Goal: Task Accomplishment & Management: Use online tool/utility

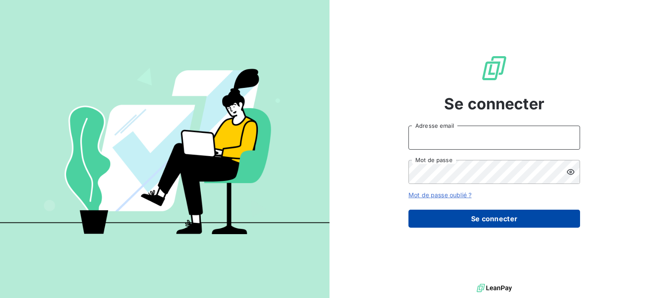
type input "[PERSON_NAME][EMAIL_ADDRESS][DOMAIN_NAME]"
click at [492, 228] on button "Se connecter" at bounding box center [494, 219] width 172 height 18
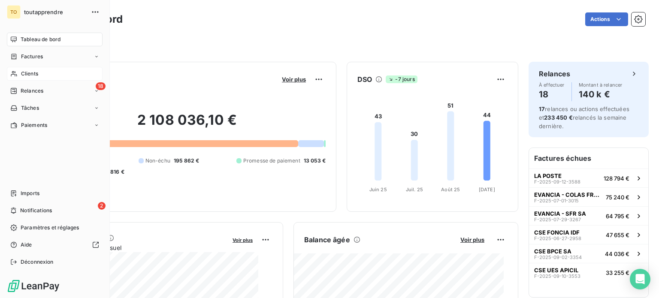
click at [22, 81] on div "Clients" at bounding box center [55, 74] width 96 height 14
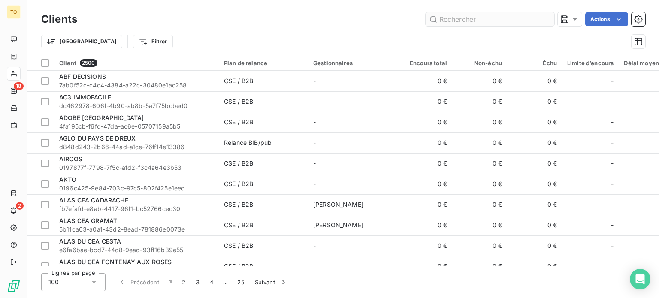
click at [441, 22] on input "text" at bounding box center [489, 19] width 129 height 14
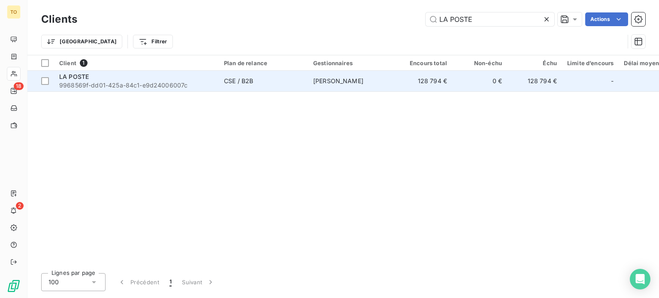
type input "LA POSTE"
click at [172, 81] on div "LA POSTE" at bounding box center [136, 76] width 154 height 9
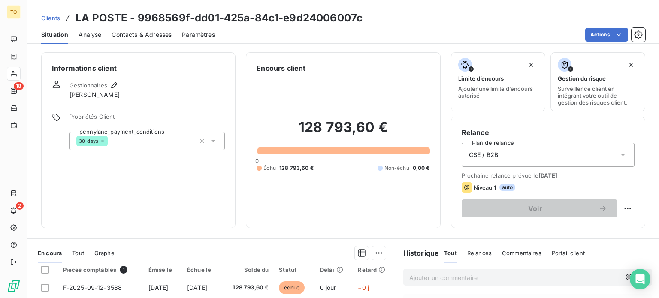
click at [142, 39] on span "Contacts & Adresses" at bounding box center [142, 34] width 60 height 9
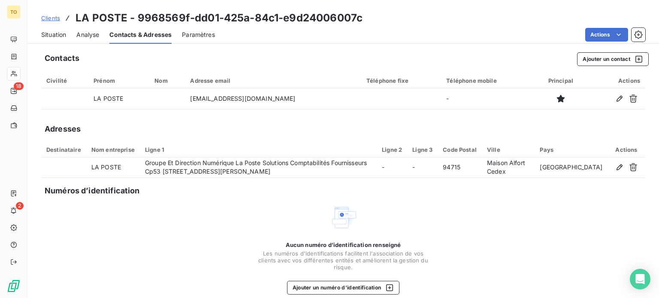
click at [99, 39] on span "Analyse" at bounding box center [87, 34] width 23 height 9
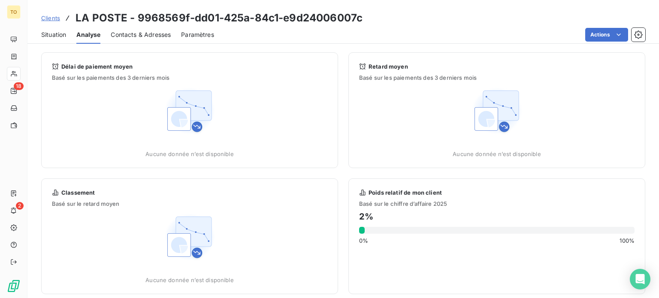
click at [66, 39] on span "Situation" at bounding box center [53, 34] width 25 height 9
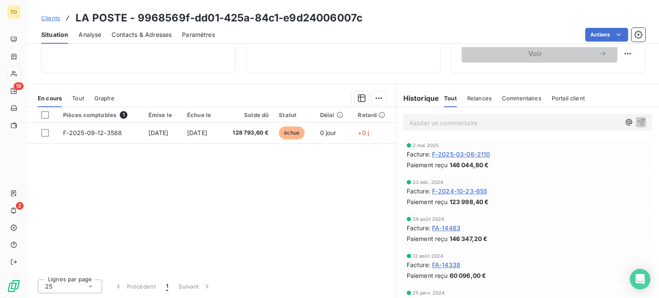
scroll to position [199, 0]
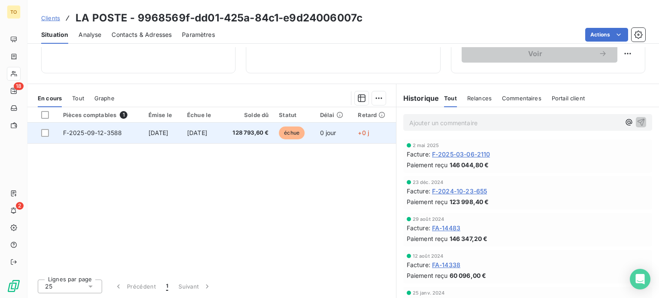
click at [268, 137] on span "128 793,60 €" at bounding box center [247, 133] width 42 height 9
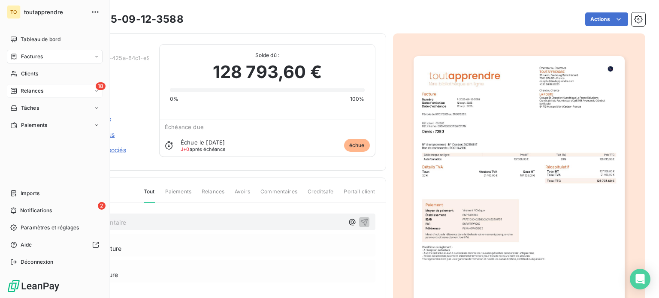
click at [32, 95] on span "Relances" at bounding box center [32, 91] width 23 height 8
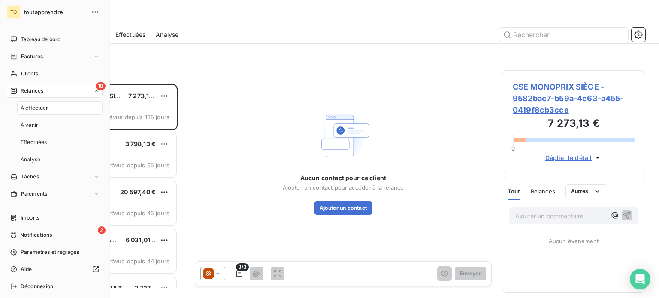
scroll to position [197, 130]
click at [39, 95] on span "Relances" at bounding box center [32, 91] width 23 height 8
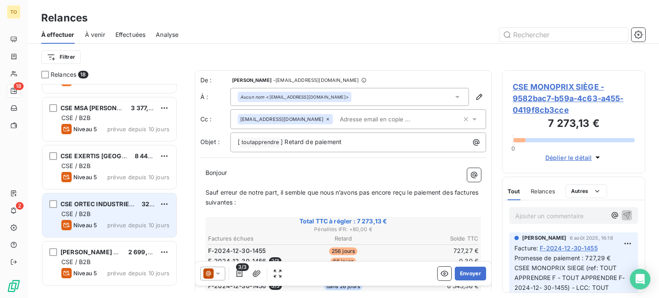
scroll to position [2, 0]
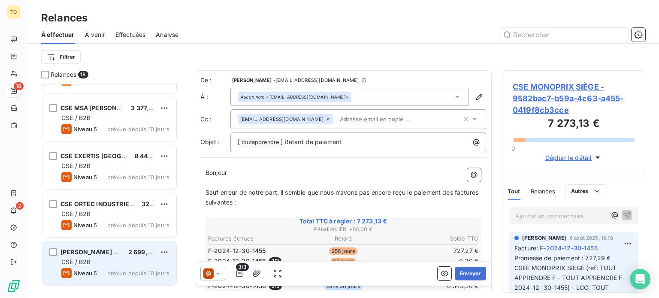
click at [117, 266] on div "CSE / B2B" at bounding box center [115, 262] width 108 height 9
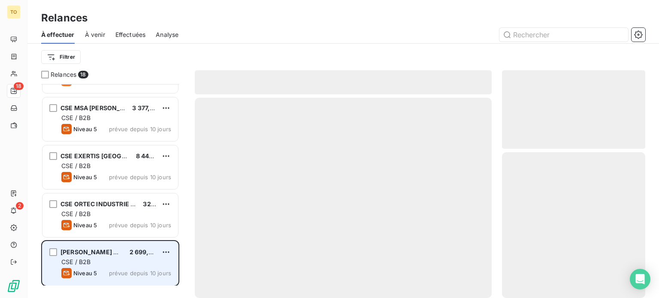
scroll to position [197, 130]
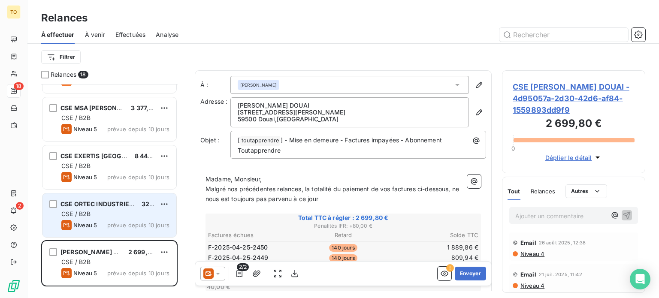
click at [97, 230] on div "Niveau 5" at bounding box center [79, 225] width 36 height 10
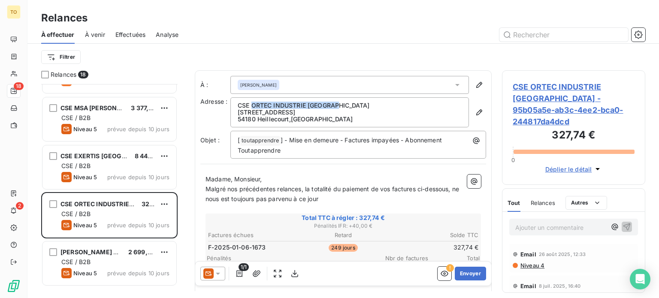
drag, startPoint x: 347, startPoint y: 118, endPoint x: 261, endPoint y: 118, distance: 85.8
click at [261, 109] on p "CSE ORTEC INDUSTRIE LORRAINE" at bounding box center [350, 105] width 224 height 7
copy p "ORTEC INDUSTRIE LORRAINE"
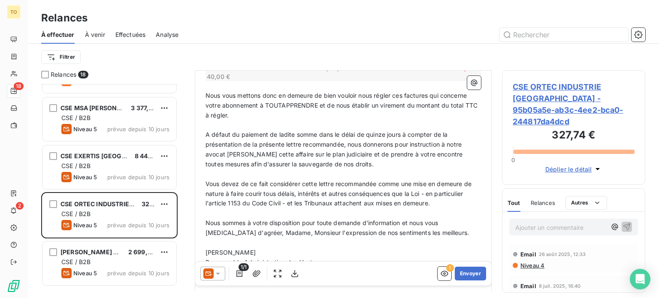
scroll to position [386, 0]
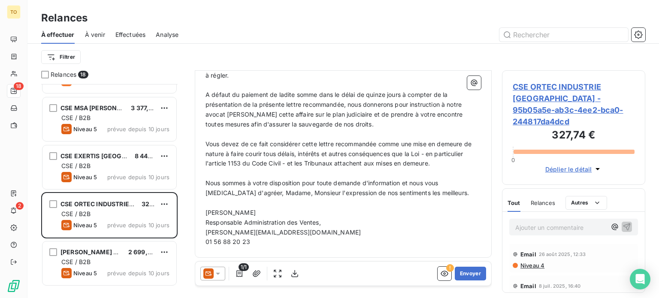
click at [220, 275] on icon at bounding box center [218, 274] width 4 height 2
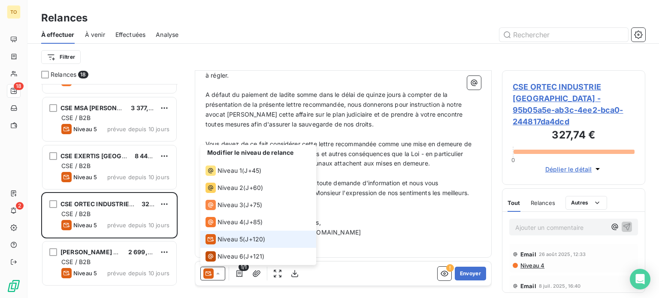
scroll to position [4, 0]
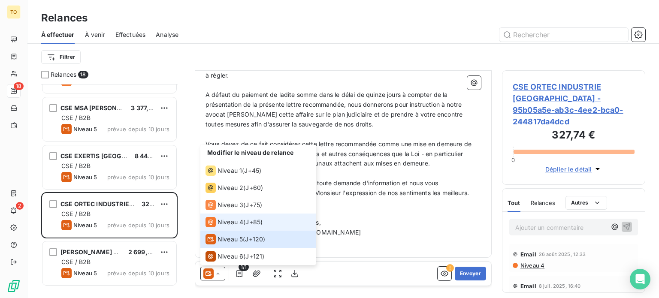
click at [241, 226] on span "Niveau 4" at bounding box center [230, 222] width 26 height 9
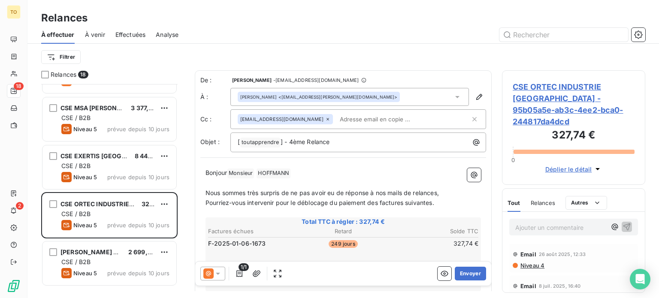
click at [391, 126] on input "text" at bounding box center [385, 119] width 99 height 13
paste input "caroline.pelluchon@ortec.fr"
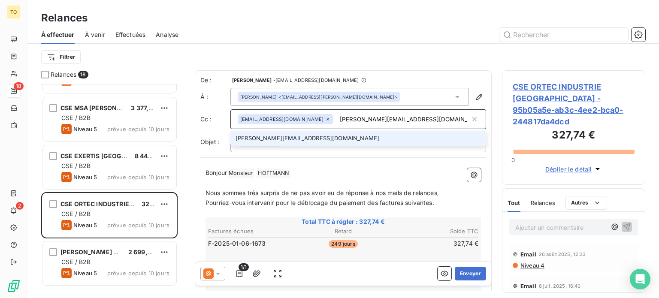
type input "caroline.pelluchon@ortec.fr"
click at [312, 146] on li "caroline.pelluchon@ortec.fr" at bounding box center [358, 138] width 256 height 15
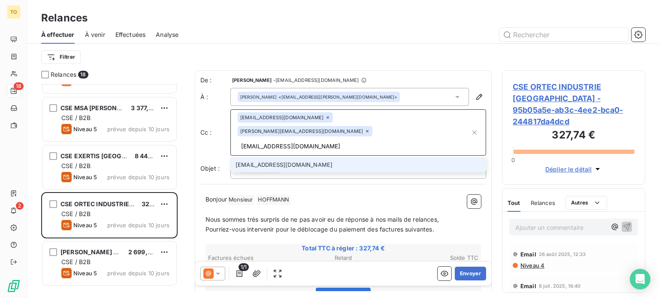
type input "compta@toutapprendre.com"
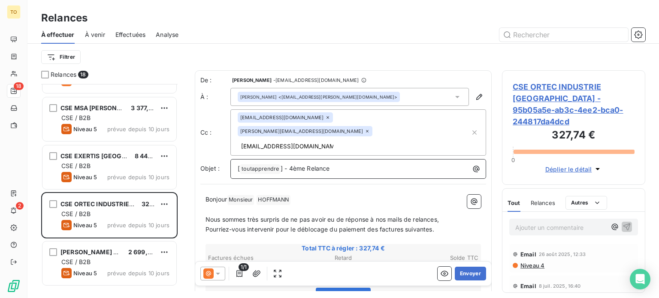
click at [379, 174] on p "[ toutapprendre ﻿ ] - 4ème Relance" at bounding box center [360, 169] width 245 height 10
click at [362, 172] on span "] - 4ème RelanceCSE ORTEC INDUSTRIE LORRAINE" at bounding box center [370, 168] width 181 height 7
click at [383, 174] on p "[ toutapprendre ﻿ ] - 4ème Relance- CSE ORTEC INDUSTRIE LORRAINE" at bounding box center [360, 169] width 245 height 10
drag, startPoint x: 360, startPoint y: 174, endPoint x: 374, endPoint y: 173, distance: 13.7
click at [360, 172] on span "] - 4ème Relance- CSE ORTEC INDUSTRIE LORRAINE" at bounding box center [373, 168] width 186 height 7
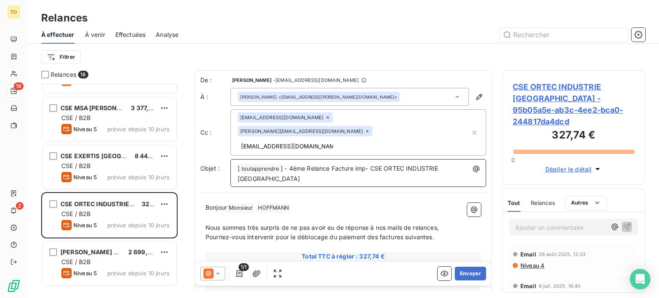
click at [407, 173] on span "] - 4ème Relance Facture imp- CSE ORTEC INDUSTRIE LORRAINE" at bounding box center [339, 174] width 202 height 18
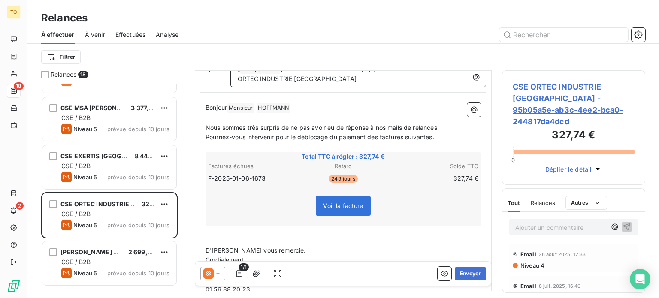
click at [445, 84] on p "[ toutapprendre ﻿ ] - 4ème Relance Facture impapyée F-2025-01-06-1673- CSE ORTE…" at bounding box center [360, 74] width 245 height 20
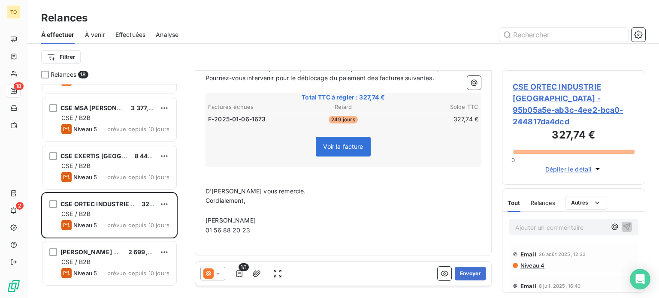
scroll to position [234, 0]
click at [460, 280] on button "Envoyer" at bounding box center [470, 274] width 31 height 14
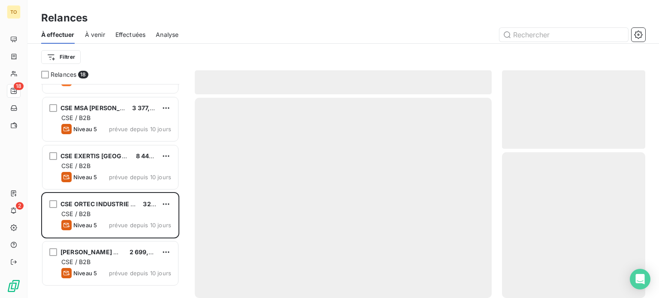
scroll to position [195, 131]
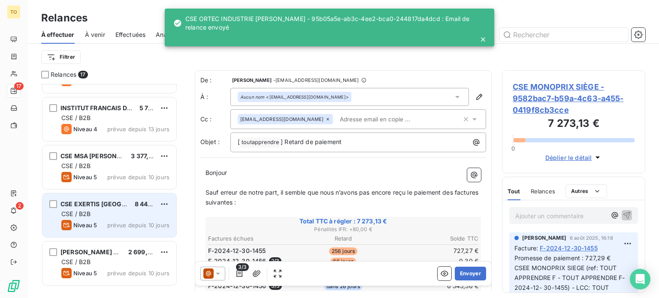
scroll to position [2, 0]
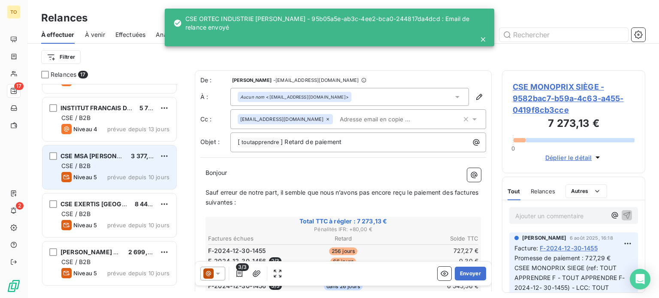
click at [119, 170] on div "CSE / B2B" at bounding box center [115, 166] width 108 height 9
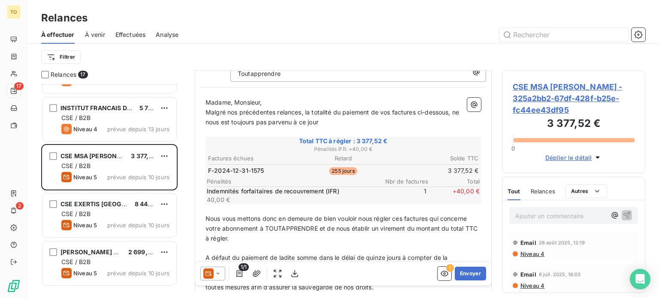
scroll to position [100, 0]
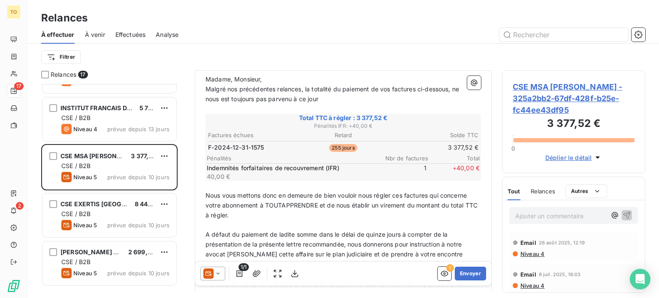
click at [222, 278] on icon at bounding box center [218, 273] width 9 height 9
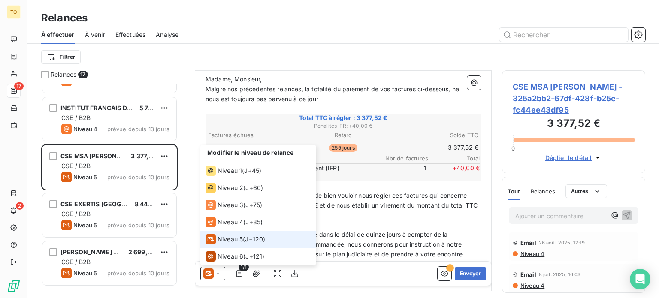
scroll to position [4, 0]
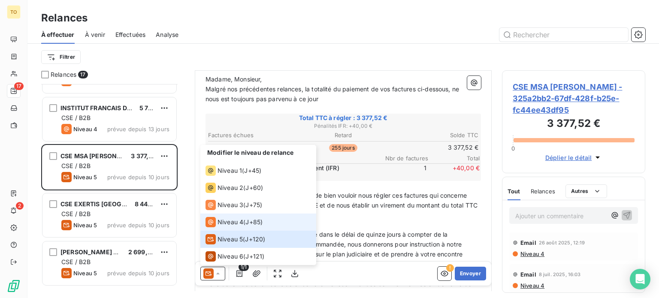
click at [256, 227] on div "Niveau 4 ( J+85 )" at bounding box center [233, 222] width 57 height 10
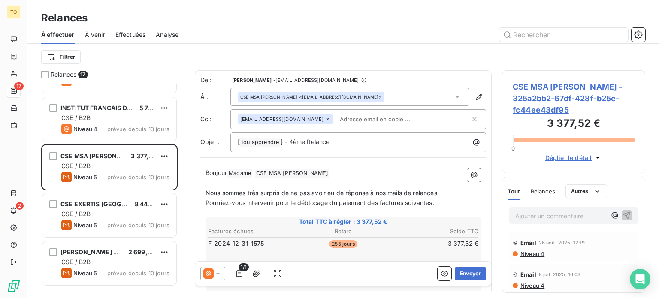
scroll to position [197, 130]
click at [352, 126] on input "text" at bounding box center [385, 119] width 99 height 13
type input "compta@toutapprendre.com"
click at [370, 148] on p "[ toutapprendre ﻿ ] - 4ème Relance" at bounding box center [360, 142] width 245 height 10
click at [430, 148] on p "[ toutapprendre ﻿ ] - 4ème Relance Facture impayéev" at bounding box center [360, 142] width 245 height 10
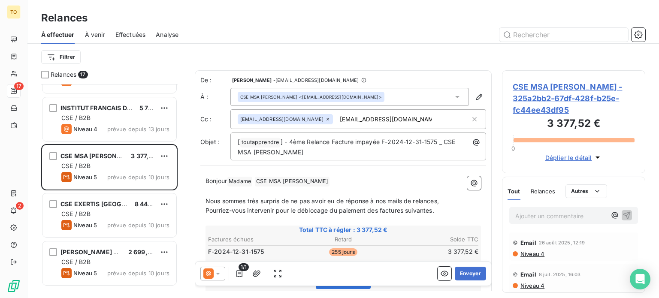
click at [254, 184] on span at bounding box center [254, 180] width 2 height 7
drag, startPoint x: 275, startPoint y: 209, endPoint x: 250, endPoint y: 207, distance: 25.0
click at [250, 187] on p "Bonjour Madame ﻿ CSE MSA PRIM ﻿ ﻿" at bounding box center [342, 181] width 275 height 10
drag, startPoint x: 243, startPoint y: 207, endPoint x: 283, endPoint y: 208, distance: 40.3
click at [283, 187] on p "Bonjour CSE MSA PRIM ﻿ ﻿" at bounding box center [342, 181] width 275 height 10
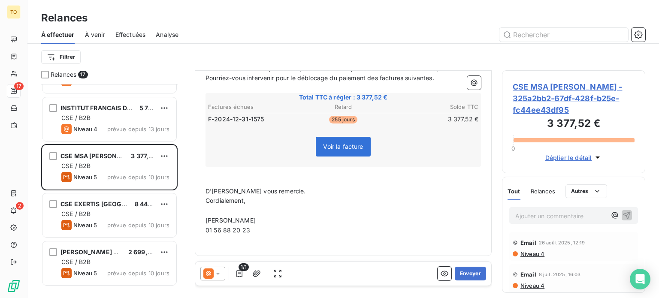
scroll to position [2, 0]
click at [455, 277] on button "Envoyer" at bounding box center [470, 274] width 31 height 14
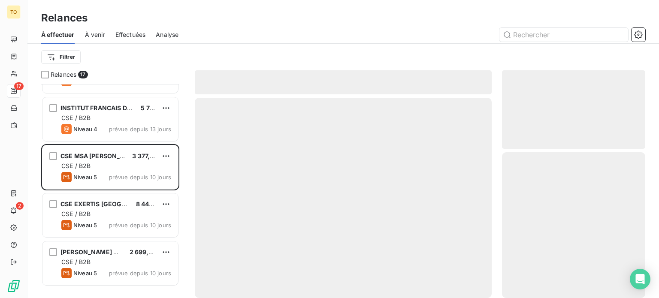
scroll to position [0, 0]
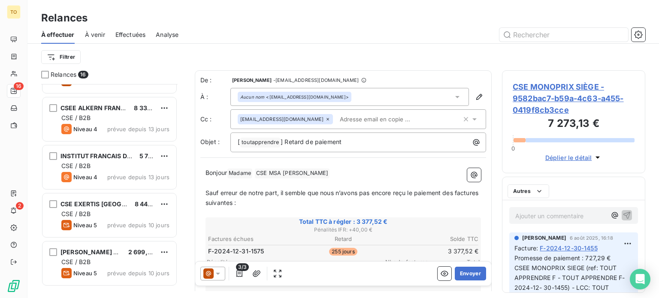
scroll to position [197, 130]
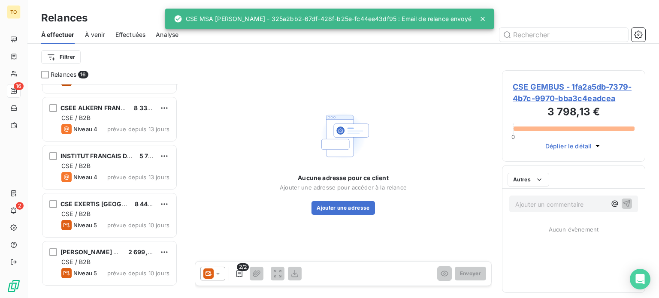
scroll to position [197, 130]
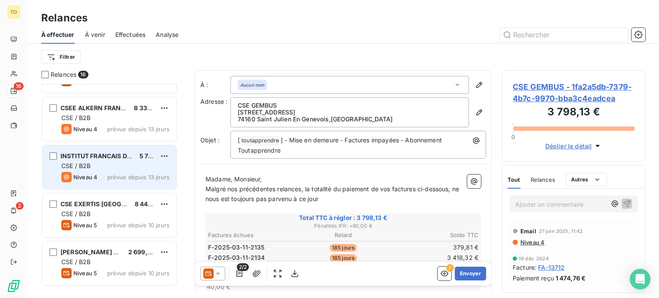
click at [121, 188] on div "INSTITUT FRANCAIS DE TUNISIE 5 771,86 € CSE / B2B Niveau 4 prévue depuis 13 jou…" at bounding box center [109, 167] width 134 height 44
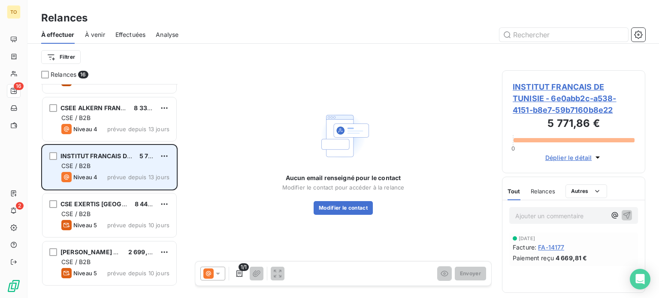
scroll to position [197, 130]
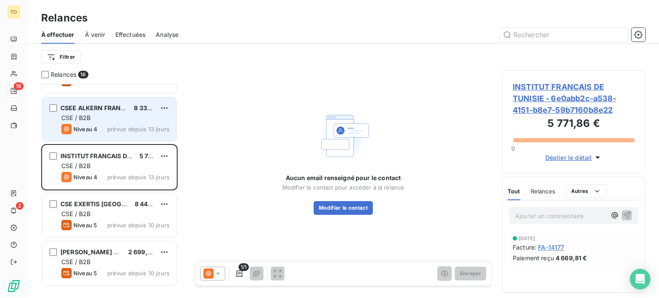
click at [121, 122] on div "CSE / B2B" at bounding box center [115, 118] width 108 height 9
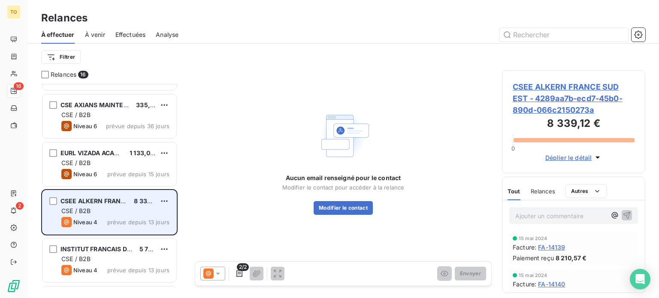
scroll to position [465, 0]
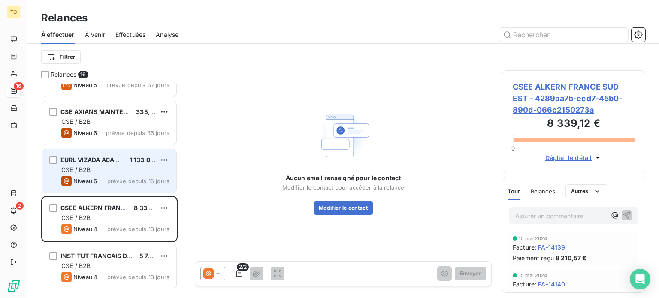
click at [121, 174] on div "CSE / B2B" at bounding box center [115, 170] width 108 height 9
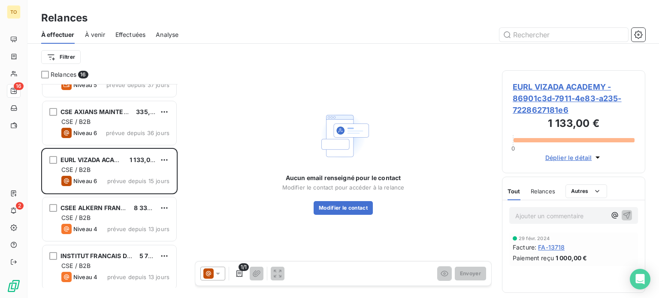
scroll to position [2, 0]
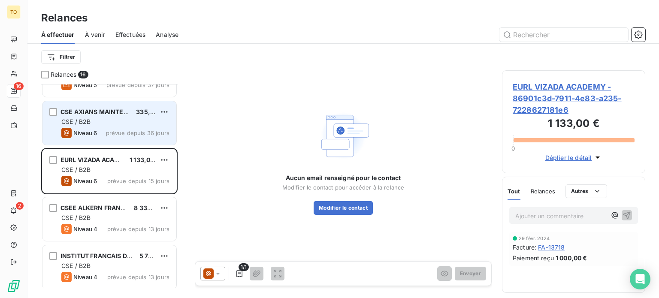
click at [121, 126] on div "CSE / B2B" at bounding box center [115, 122] width 108 height 9
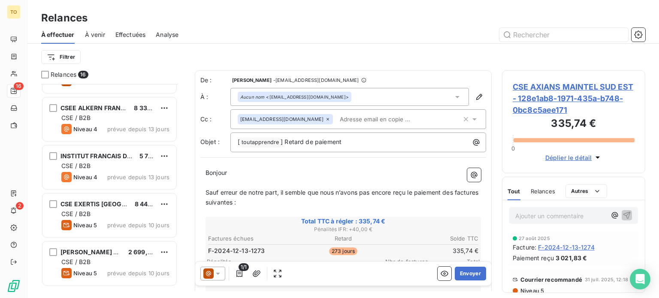
scroll to position [2, 0]
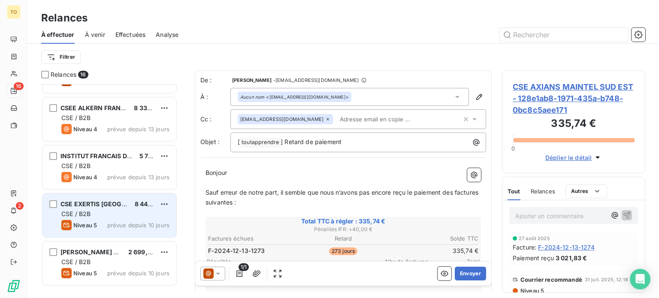
click at [121, 218] on div "CSE / B2B" at bounding box center [115, 214] width 108 height 9
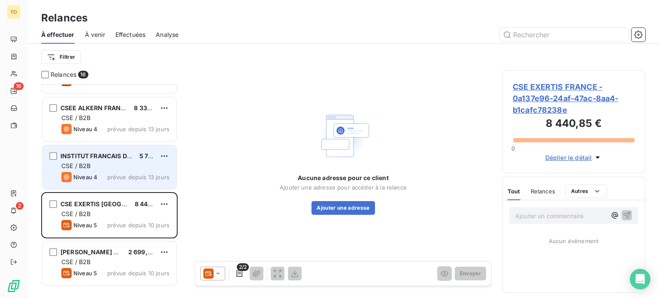
click at [126, 170] on div "CSE / B2B" at bounding box center [115, 166] width 108 height 9
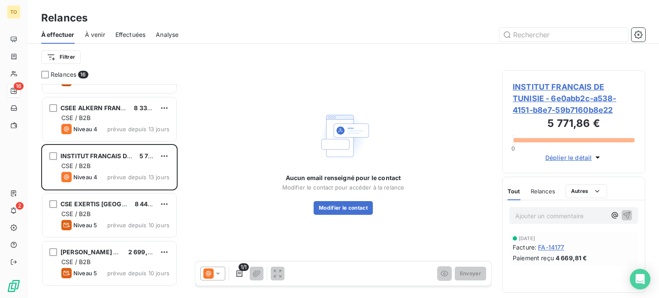
click at [222, 277] on icon at bounding box center [218, 273] width 9 height 9
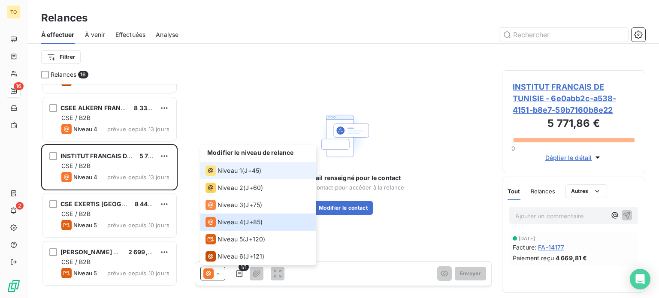
click at [242, 176] on div "Niveau 1" at bounding box center [223, 171] width 36 height 10
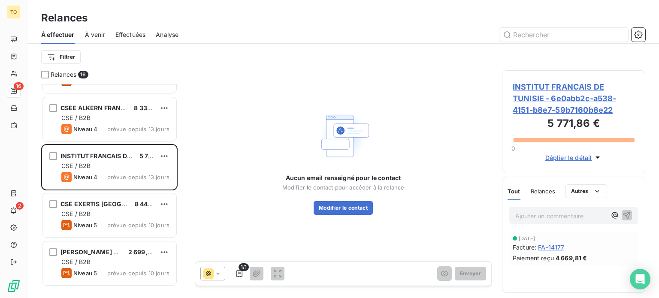
click at [554, 111] on span "INSTITUT FRANCAIS DE TUNISIE - 6e0abb2c-a538-4151-b8e7-59b7160b8e22" at bounding box center [573, 98] width 122 height 35
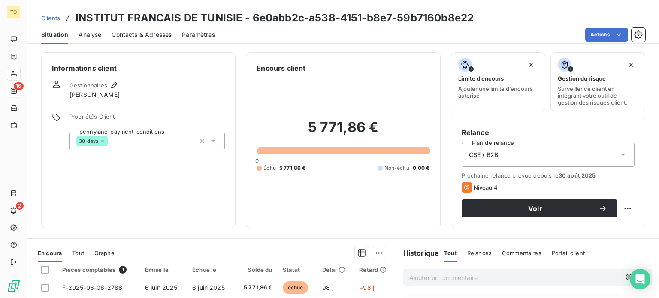
click at [295, 172] on span "5 771,86 €" at bounding box center [292, 168] width 27 height 8
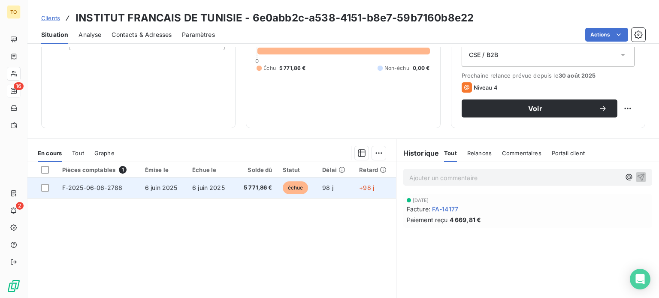
click at [122, 191] on span "F-2025-06-06-2788" at bounding box center [92, 187] width 60 height 7
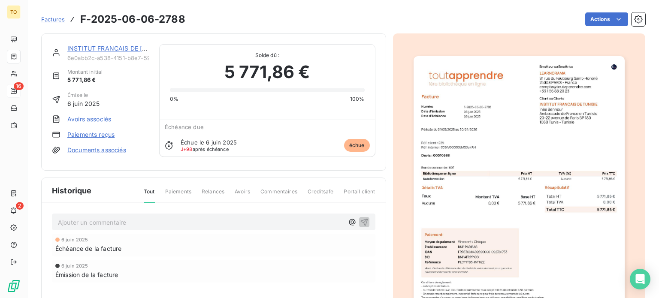
click at [530, 131] on img "button" at bounding box center [518, 205] width 211 height 298
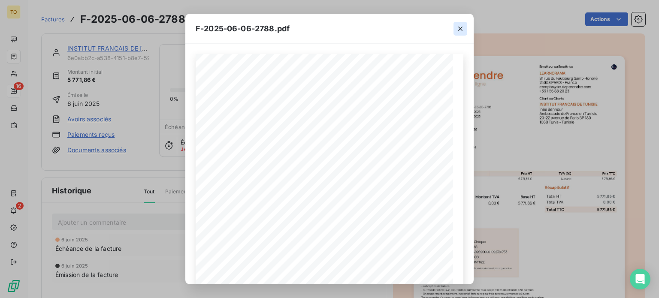
click at [464, 26] on icon "button" at bounding box center [460, 28] width 9 height 9
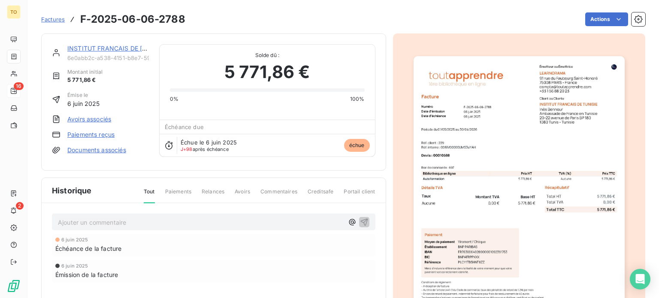
click at [111, 52] on link "INSTITUT FRANCAIS DE [GEOGRAPHIC_DATA]" at bounding box center [134, 48] width 135 height 7
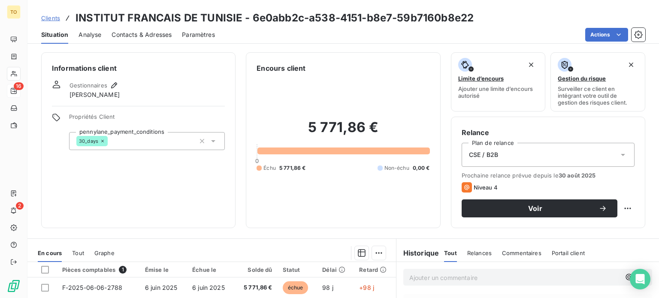
click at [151, 39] on span "Contacts & Adresses" at bounding box center [142, 34] width 60 height 9
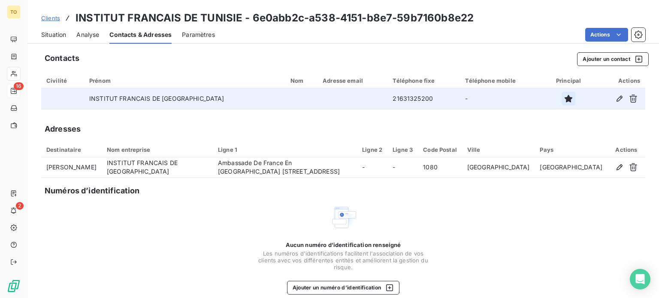
click at [564, 102] on icon "button" at bounding box center [568, 99] width 8 height 8
click at [184, 109] on td "INSTITUT FRANCAIS DE [GEOGRAPHIC_DATA]" at bounding box center [184, 98] width 201 height 21
click at [629, 103] on icon "button" at bounding box center [633, 98] width 9 height 9
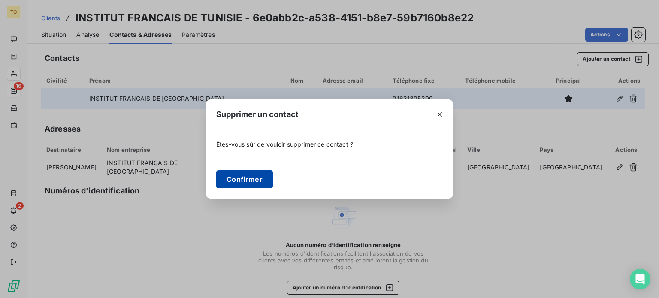
click at [229, 182] on button "Confirmer" at bounding box center [244, 179] width 57 height 18
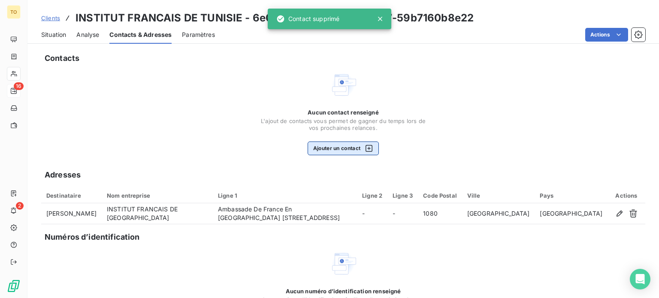
click at [349, 155] on button "Ajouter un contact" at bounding box center [343, 149] width 72 height 14
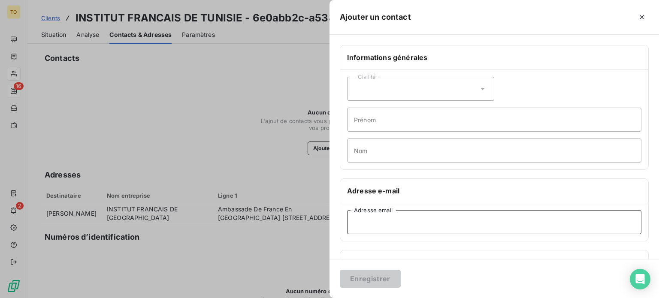
click at [347, 234] on input "Adresse email" at bounding box center [494, 222] width 294 height 24
paste input "emina.benyoussef@institutfrancais-tunisie.com"
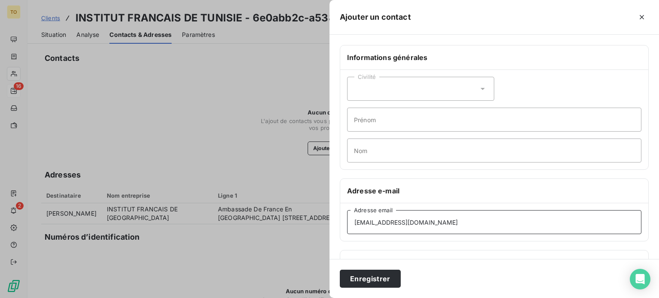
type input "emina.benyoussef@institutfrancais-tunisie.com"
click at [347, 101] on div "Civilité" at bounding box center [420, 89] width 147 height 24
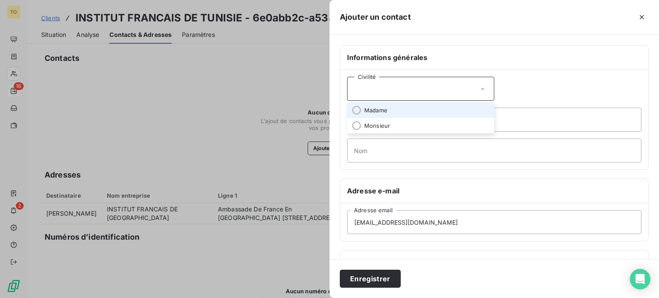
click at [347, 118] on li "Madame" at bounding box center [420, 109] width 147 height 15
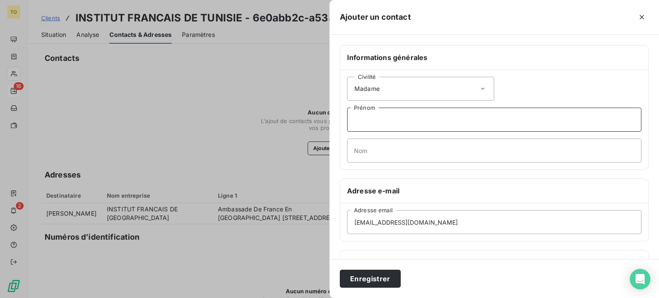
click at [347, 132] on input "Prénom" at bounding box center [494, 120] width 294 height 24
paste input "Emina"
type input "Emina"
click at [347, 163] on input "Nom" at bounding box center [494, 151] width 294 height 24
paste input "BEN YOUSSEF"
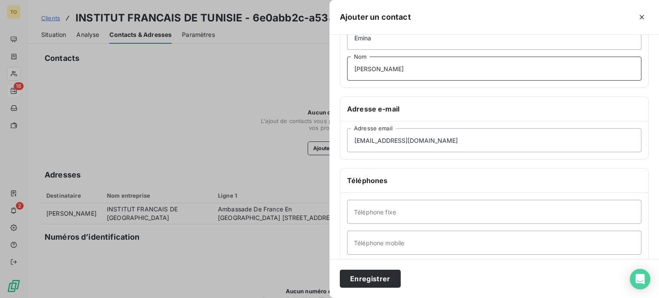
scroll to position [100, 0]
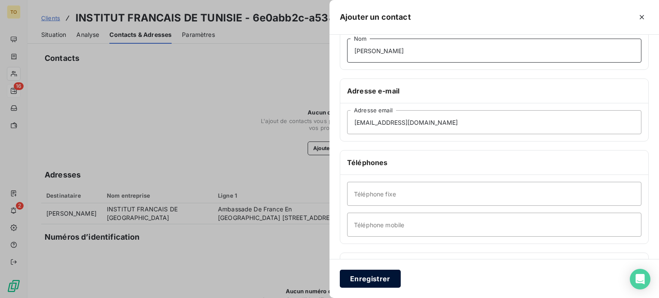
type input "BEN YOUSSEF"
click at [340, 276] on button "Enregistrer" at bounding box center [370, 279] width 61 height 18
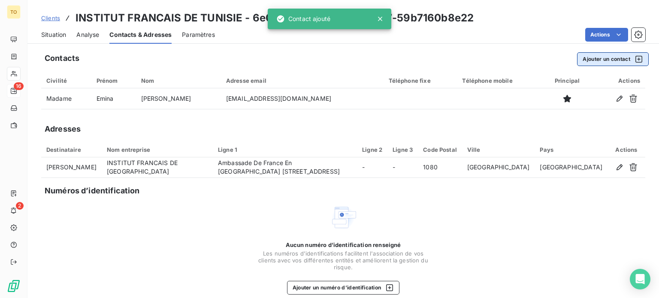
click at [602, 66] on button "Ajouter un contact" at bounding box center [613, 59] width 72 height 14
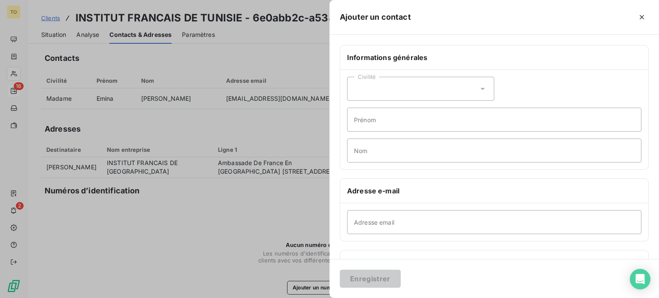
click at [347, 101] on div "Civilité" at bounding box center [420, 89] width 147 height 24
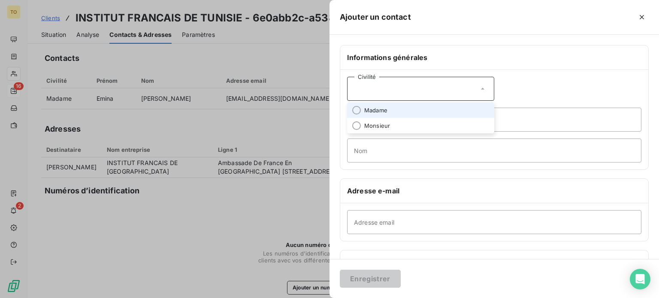
click at [364, 115] on span "Madame" at bounding box center [375, 110] width 23 height 8
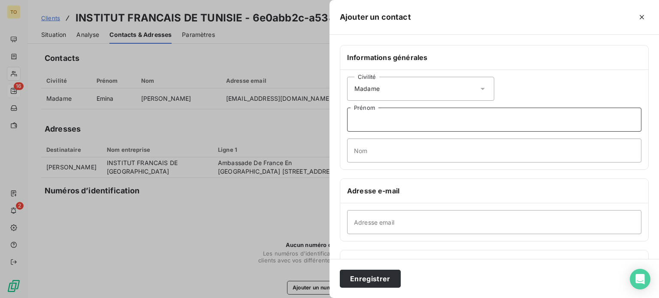
click at [347, 132] on input "Prénom" at bounding box center [494, 120] width 294 height 24
paste input "Farah"
type input "Farah"
click at [347, 163] on input "Nom" at bounding box center [494, 151] width 294 height 24
paste input "SAYEM"
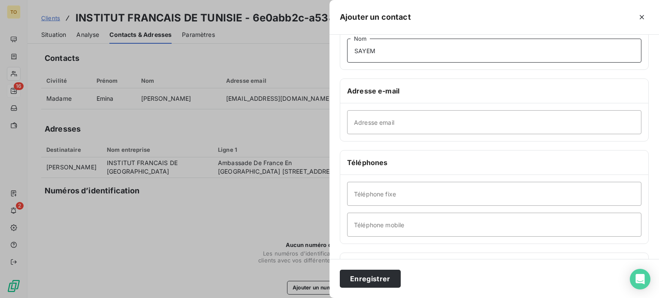
type input "SAYEM"
click at [347, 134] on input "Adresse email" at bounding box center [494, 122] width 294 height 24
paste input "farah.sayem@institutfrancais-tunisie.com"
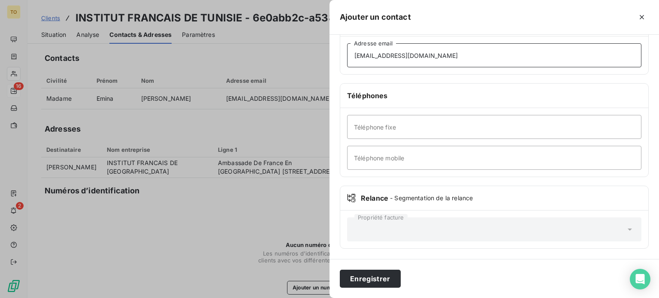
scroll to position [200, 0]
type input "farah.sayem@institutfrancais-tunisie.com"
click at [340, 279] on button "Enregistrer" at bounding box center [370, 279] width 61 height 18
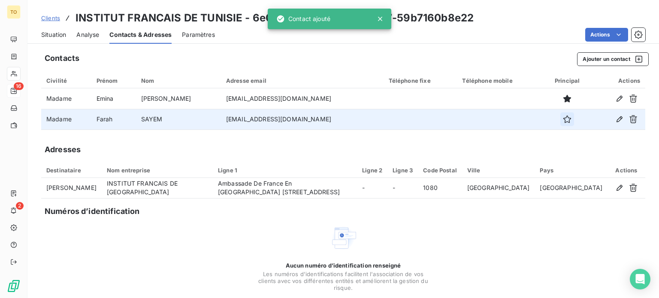
click at [563, 124] on icon "button" at bounding box center [567, 119] width 9 height 9
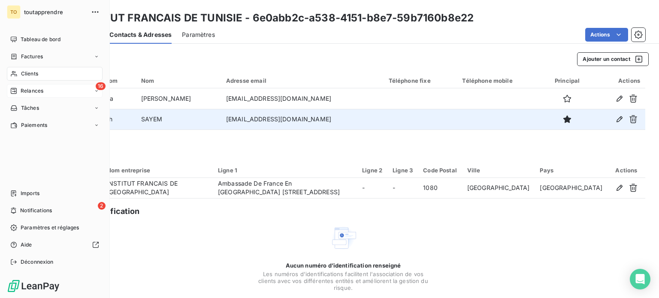
click at [22, 95] on div "Relances" at bounding box center [26, 91] width 33 height 8
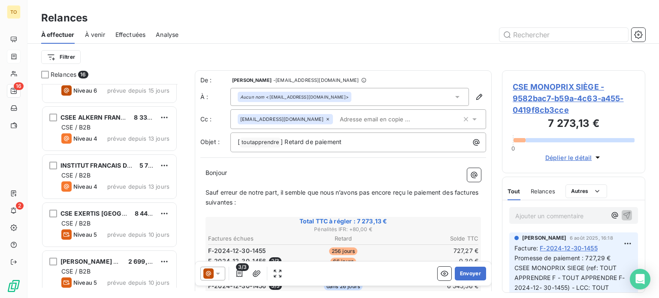
scroll to position [565, 0]
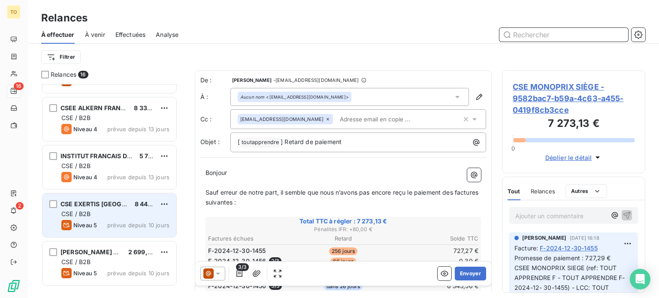
scroll to position [2, 0]
click at [133, 232] on div "CSE EXERTIS FRANCE 8 440,85 € CSE / B2B Niveau 5 prévue depuis 10 jours" at bounding box center [109, 215] width 134 height 44
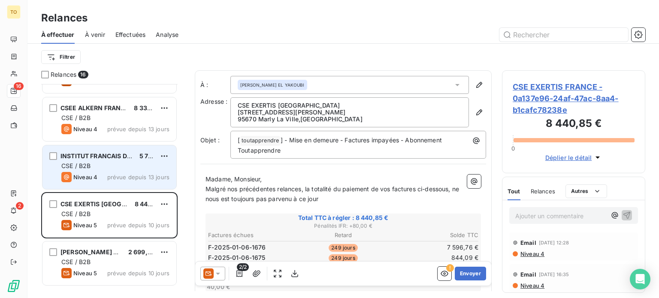
click at [132, 181] on span "prévue depuis 13 jours" at bounding box center [138, 177] width 62 height 7
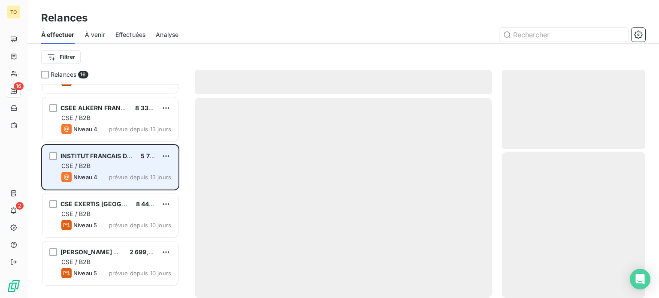
scroll to position [197, 130]
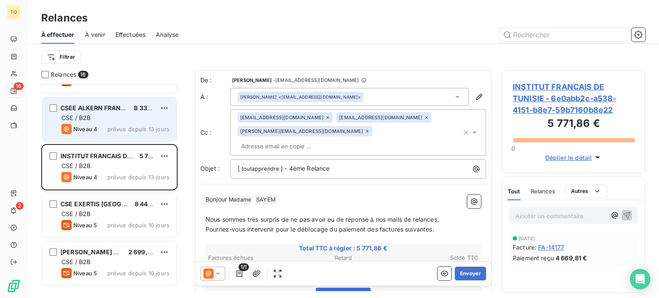
click at [133, 133] on span "prévue depuis 13 jours" at bounding box center [138, 129] width 62 height 7
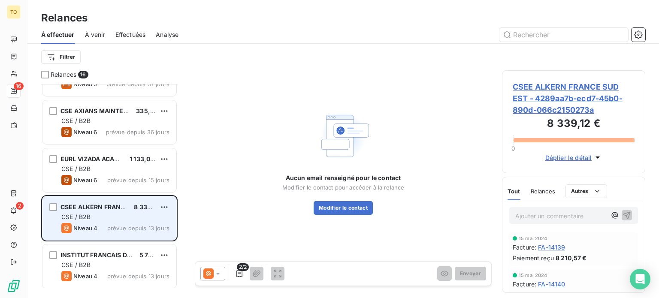
scroll to position [465, 0]
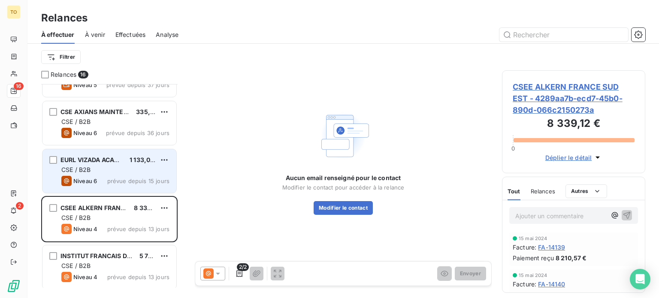
click at [145, 184] on span "prévue depuis 15 jours" at bounding box center [138, 181] width 62 height 7
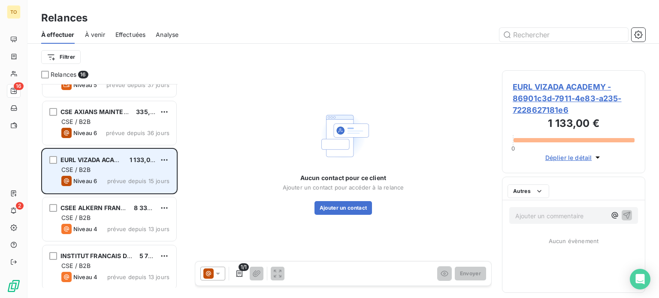
scroll to position [197, 130]
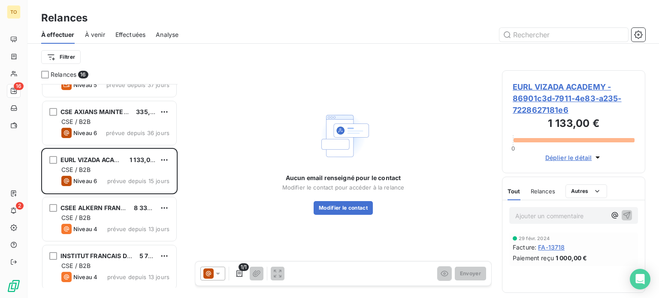
click at [524, 108] on span "EURL VIZADA ACADEMY - 86901c3d-7911-4e83-a235-7228627181e6" at bounding box center [573, 98] width 122 height 35
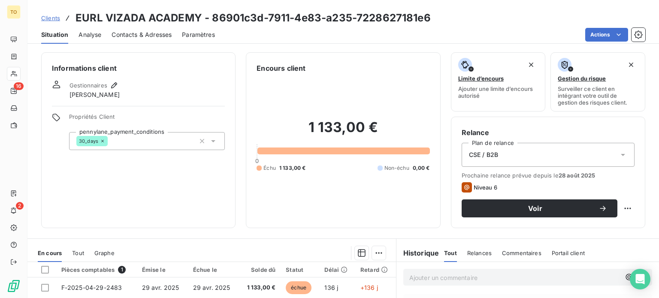
click at [149, 39] on span "Contacts & Adresses" at bounding box center [142, 34] width 60 height 9
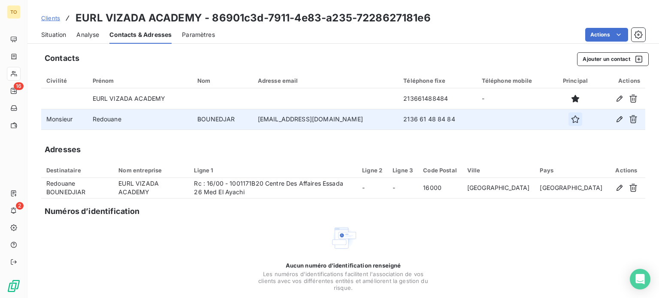
click at [571, 124] on icon "button" at bounding box center [575, 119] width 9 height 9
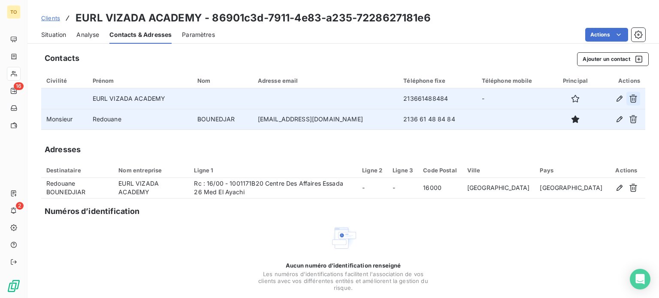
click at [629, 103] on icon "button" at bounding box center [633, 98] width 9 height 9
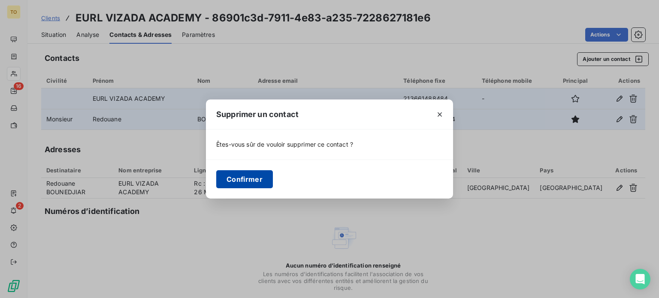
click at [232, 182] on button "Confirmer" at bounding box center [244, 179] width 57 height 18
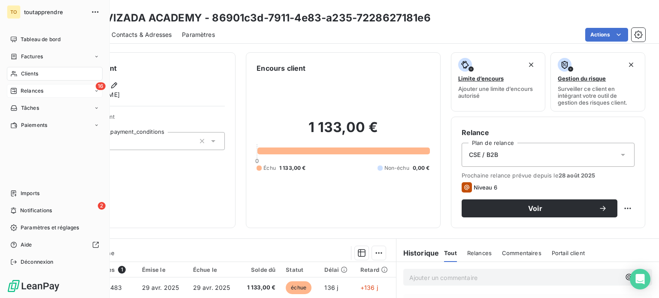
click at [24, 95] on span "Relances" at bounding box center [32, 91] width 23 height 8
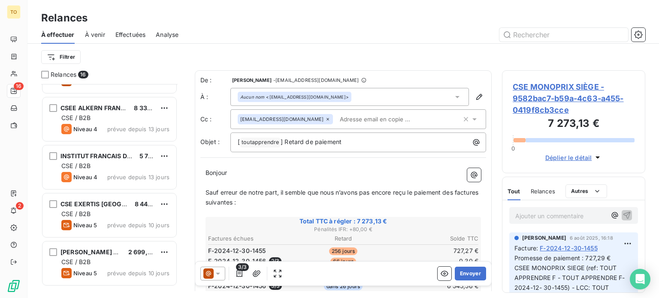
scroll to position [2, 0]
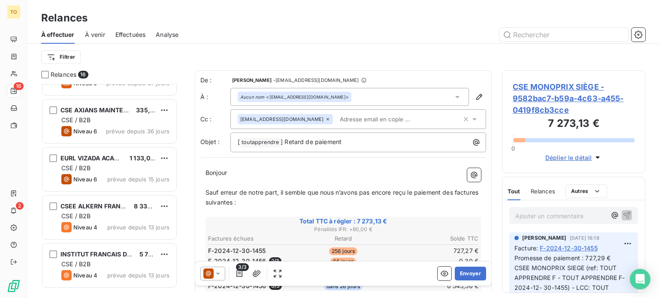
scroll to position [465, 0]
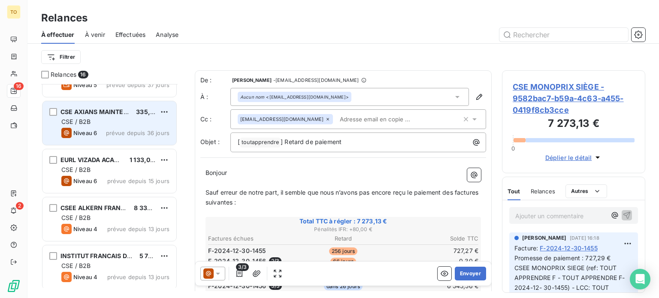
click at [134, 138] on div "Niveau 6 prévue depuis 36 jours" at bounding box center [115, 133] width 108 height 10
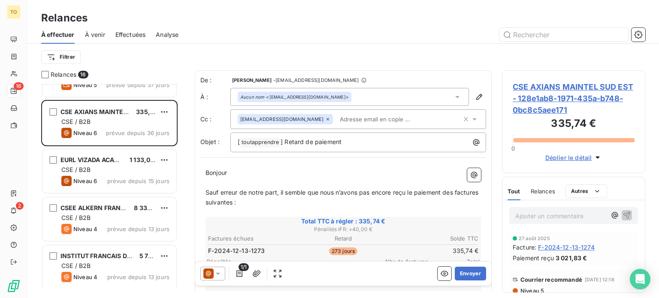
click at [549, 99] on span "CSE AXIANS MAINTEL SUD EST - 128e1ab8-1971-435a-b748-0bc8c5aee171" at bounding box center [573, 98] width 122 height 35
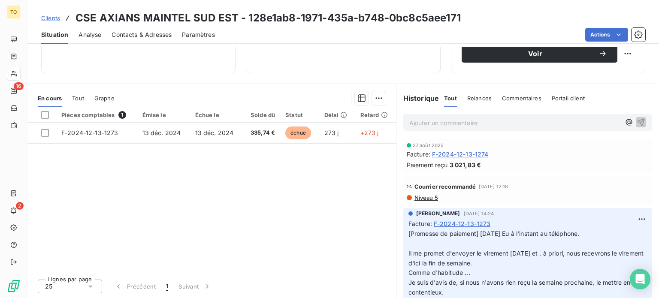
scroll to position [199, 0]
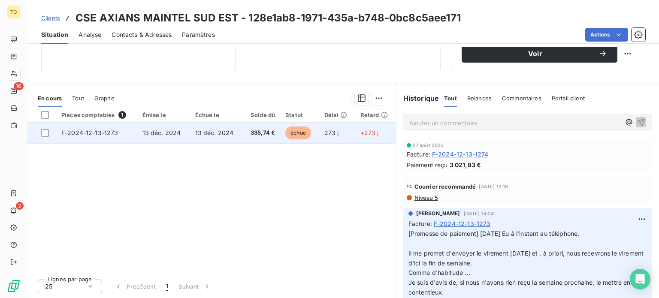
click at [215, 136] on span "13 déc. 2024" at bounding box center [214, 132] width 39 height 7
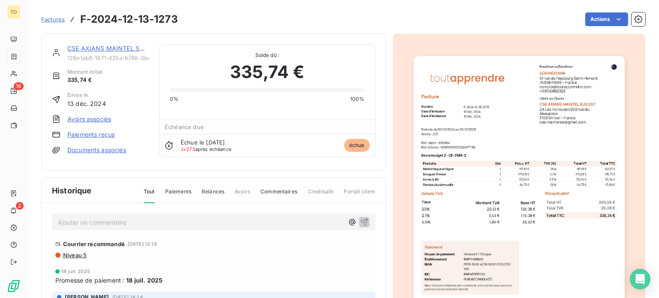
click at [136, 52] on link "CSE AXIANS MAINTEL SUD EST" at bounding box center [114, 48] width 94 height 7
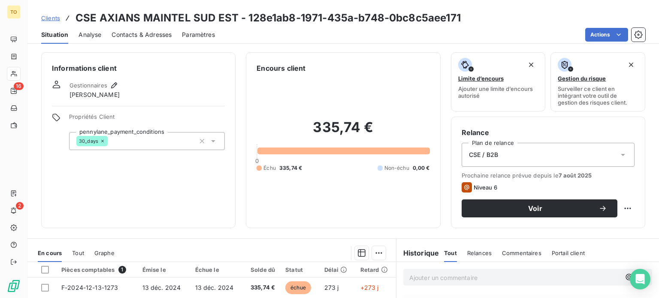
scroll to position [100, 0]
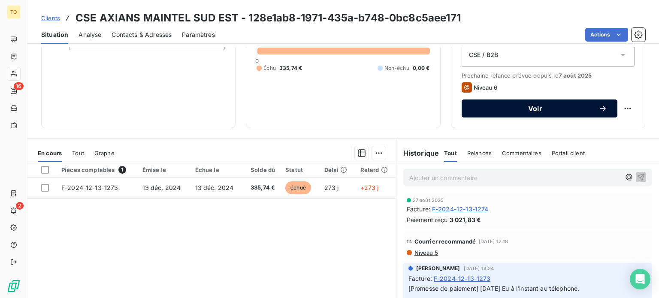
click at [519, 112] on span "Voir" at bounding box center [535, 108] width 127 height 7
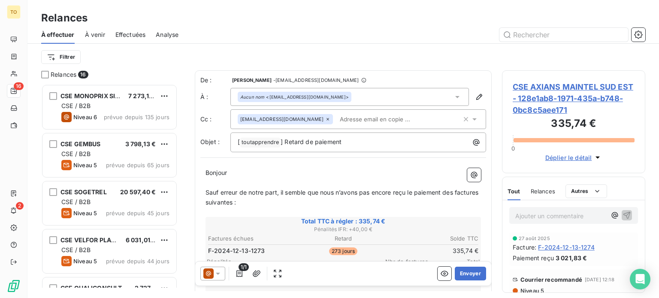
scroll to position [197, 130]
click at [222, 278] on icon at bounding box center [218, 273] width 9 height 9
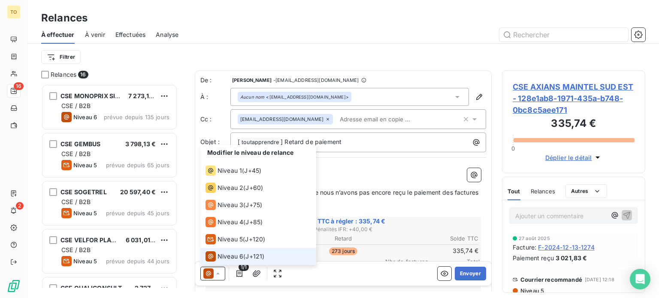
scroll to position [26, 0]
click at [243, 219] on span "Niveau 4" at bounding box center [230, 222] width 26 height 9
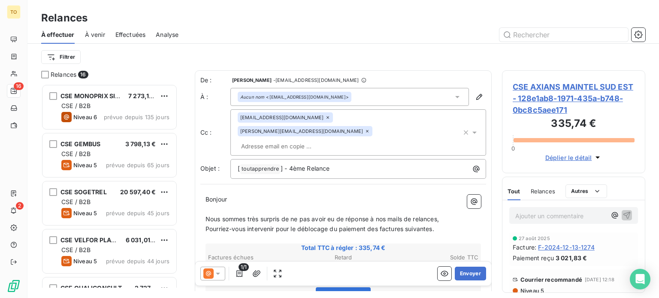
click at [329, 119] on icon at bounding box center [327, 117] width 3 height 3
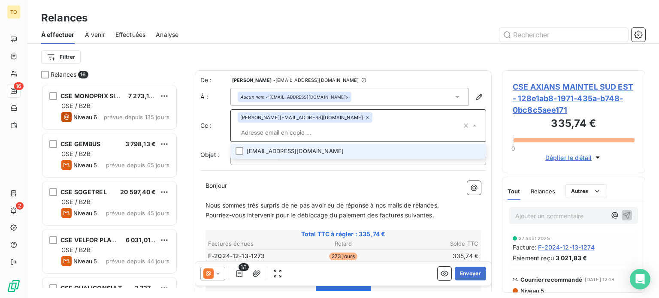
click at [304, 100] on div "Aucun nom <cse.maintelce@gmail.com>" at bounding box center [294, 97] width 108 height 6
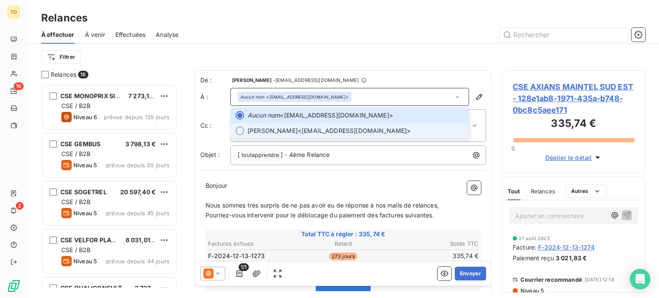
click at [335, 135] on span "Mouhsen BENDAOUD <mouhsen.bendaoud@axians.com>" at bounding box center [355, 131] width 216 height 9
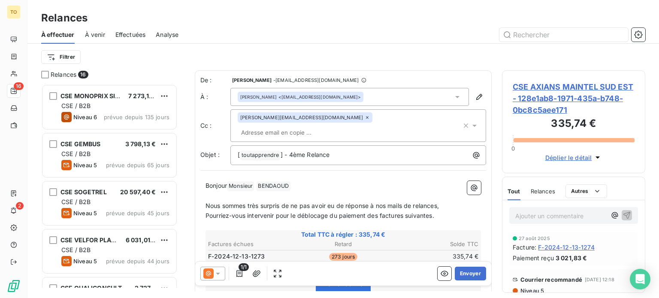
click at [337, 139] on input "text" at bounding box center [287, 132] width 99 height 13
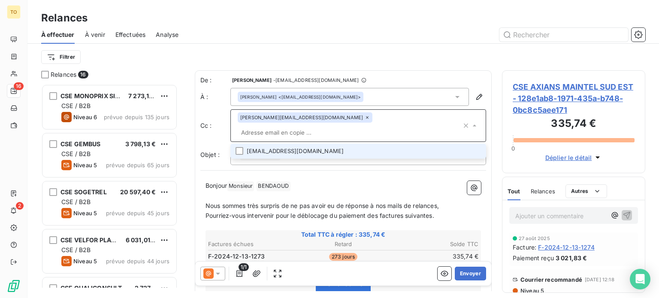
paste input "cse.maintelce@gmail.com"
click at [360, 139] on input "cse.maintelce@gmail.com" at bounding box center [350, 132] width 224 height 13
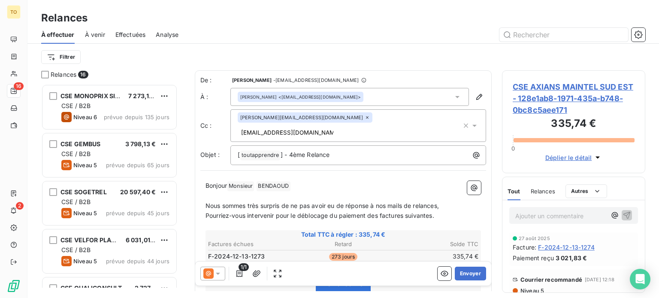
click at [353, 202] on div "Bonjour Monsieur ﻿ BENDAOUD ﻿ ﻿ ﻿ Nous sommes très surpris de ne pas avoir eu d…" at bounding box center [343, 282] width 286 height 212
click at [372, 132] on div "guillaume.laurent@toutapprendre.com cse.maintelce@gmail.com" at bounding box center [350, 125] width 224 height 27
type input "cse.maintelce@gmail.com"
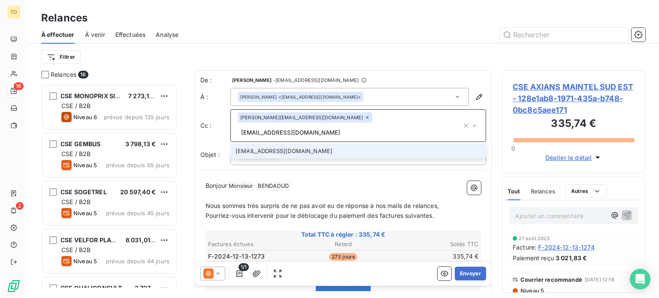
click at [300, 159] on li "cse.maintelce@gmail.com" at bounding box center [358, 151] width 256 height 15
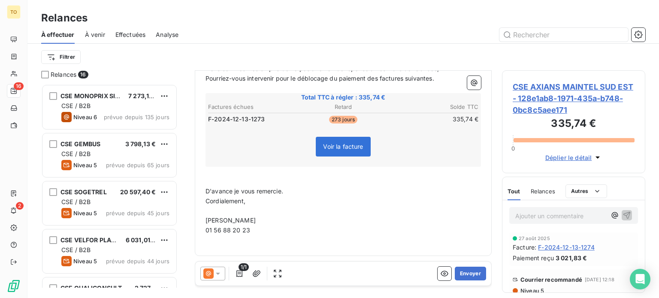
scroll to position [2, 0]
type input "compta@toutapprendre.com"
click at [457, 280] on button "Envoyer" at bounding box center [470, 274] width 31 height 14
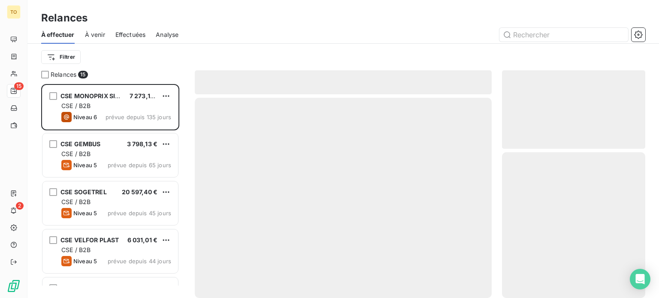
scroll to position [197, 130]
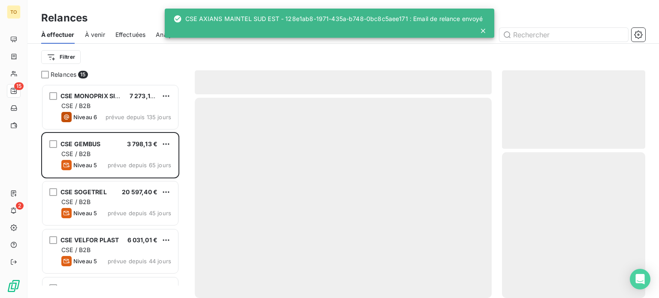
scroll to position [197, 130]
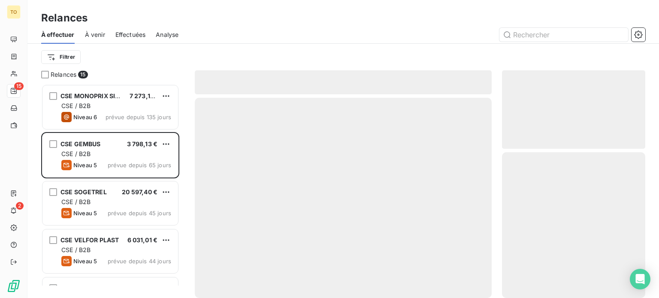
scroll to position [197, 130]
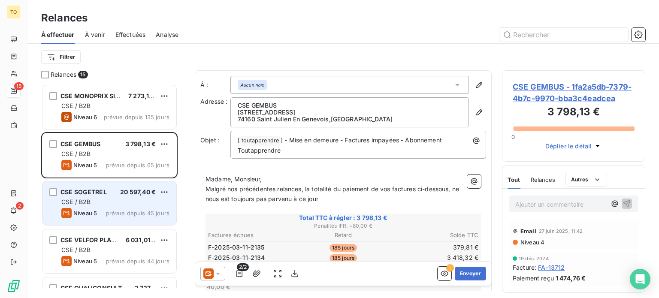
click at [112, 206] on div "CSE / B2B" at bounding box center [115, 202] width 108 height 9
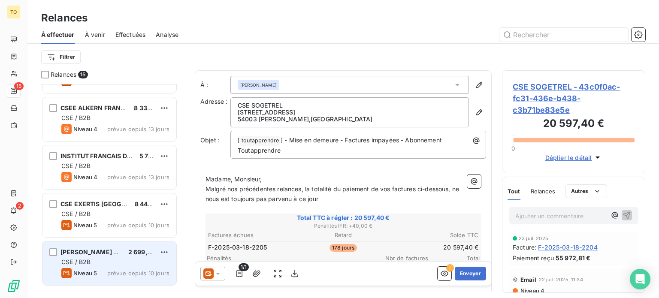
scroll to position [2, 0]
click at [120, 256] on span "[PERSON_NAME] DOUAI" at bounding box center [96, 251] width 72 height 7
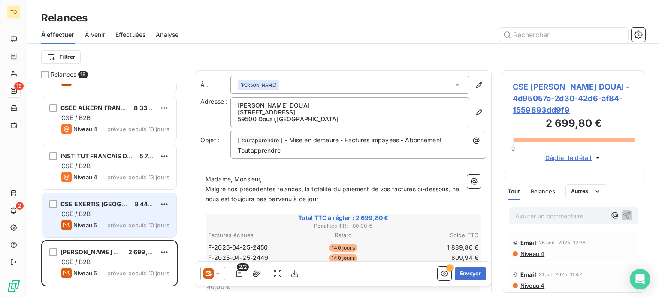
drag, startPoint x: 121, startPoint y: 240, endPoint x: 121, endPoint y: 214, distance: 26.2
click at [121, 229] on span "prévue depuis 10 jours" at bounding box center [138, 225] width 62 height 7
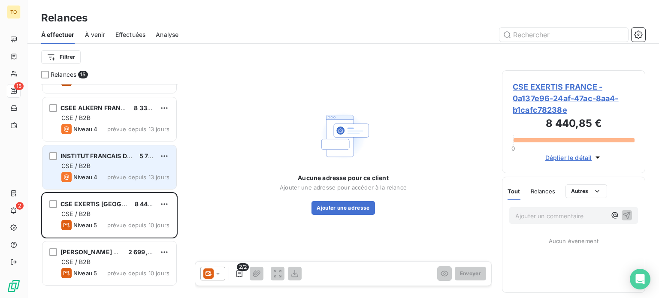
scroll to position [197, 130]
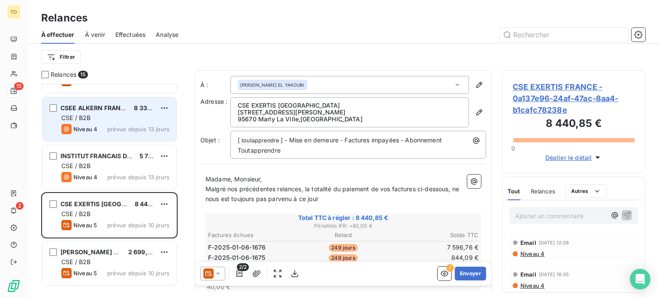
drag, startPoint x: 123, startPoint y: 188, endPoint x: 127, endPoint y: 147, distance: 41.4
click at [123, 185] on div "INSTITUT FRANCAIS DE TUNISIE 5 771,86 € CSE / B2B Niveau 4 prévue depuis 13 jou…" at bounding box center [109, 167] width 134 height 44
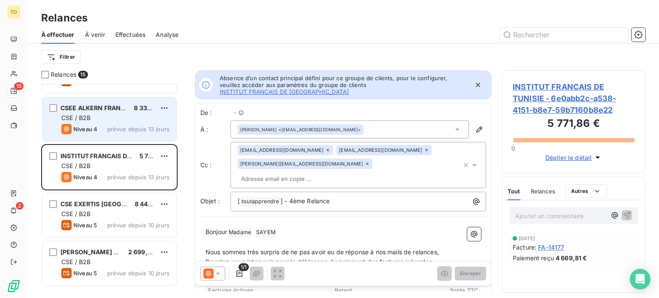
click at [127, 134] on div "Niveau 4 prévue depuis 13 jours" at bounding box center [115, 129] width 108 height 10
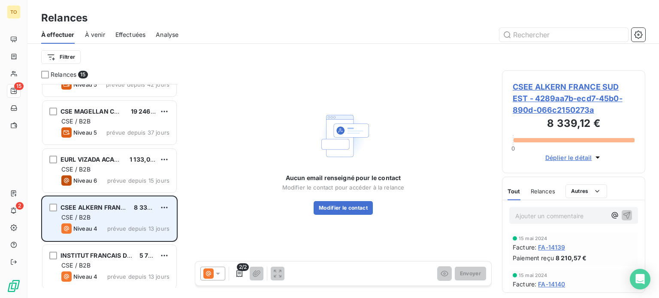
scroll to position [417, 0]
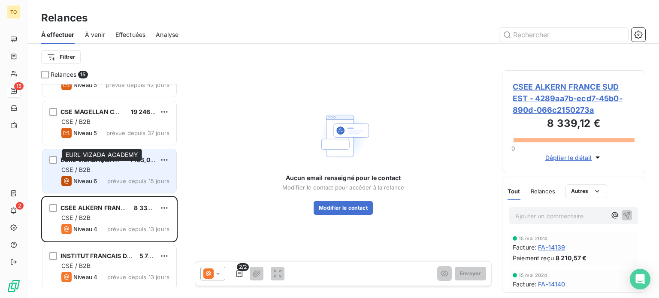
click at [123, 164] on div "EURL VIZADA ACADEMY" at bounding box center [91, 160] width 62 height 9
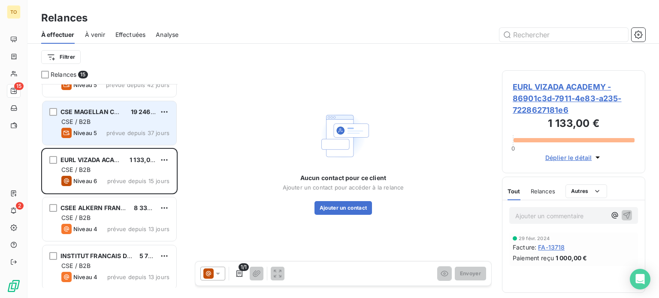
click at [124, 138] on div "Niveau 5 prévue depuis 37 jours" at bounding box center [115, 133] width 108 height 10
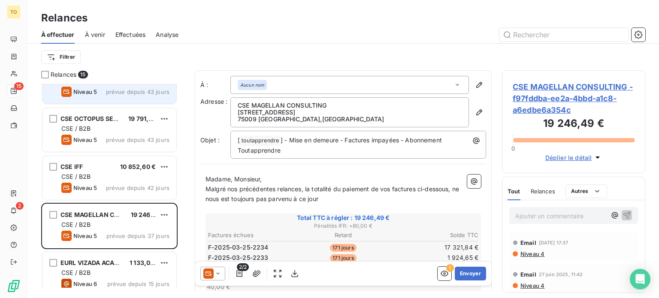
scroll to position [317, 0]
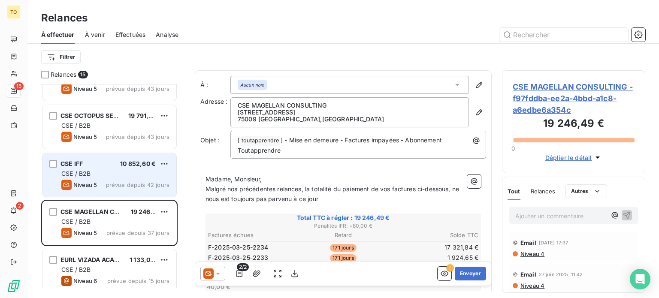
click at [125, 178] on div "CSE / B2B" at bounding box center [115, 173] width 108 height 9
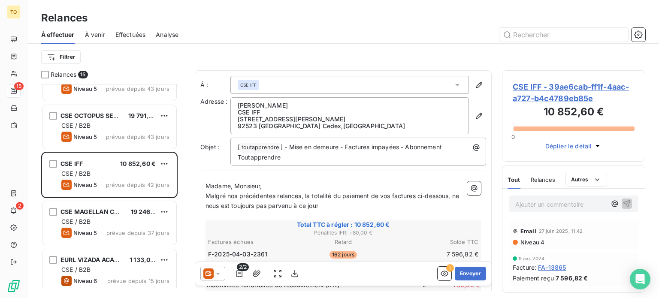
click at [274, 109] on p "CLAUDINE ADRASSE" at bounding box center [350, 105] width 224 height 7
click at [279, 109] on p "CLAUDINE ADRASSE" at bounding box center [350, 105] width 224 height 7
click at [475, 120] on icon "button" at bounding box center [479, 116] width 9 height 9
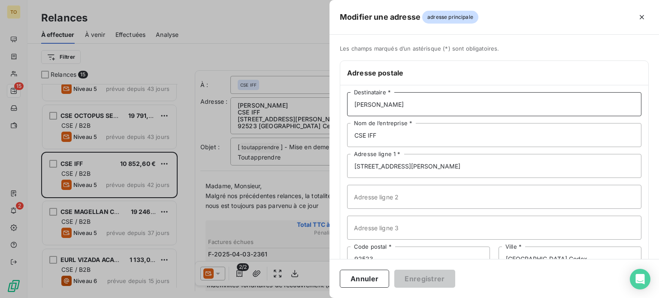
drag, startPoint x: 340, startPoint y: 127, endPoint x: 226, endPoint y: 120, distance: 114.3
click at [226, 298] on div "Modifier une adresse adresse principale Les champs marqués d’un astérisque (*) …" at bounding box center [329, 298] width 659 height 0
drag, startPoint x: 300, startPoint y: 189, endPoint x: 305, endPoint y: 189, distance: 5.1
click at [347, 178] on input "61 Rue De Villiers" at bounding box center [494, 166] width 294 height 24
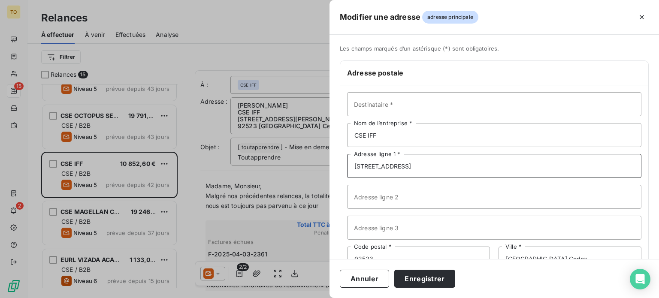
scroll to position [94, 0]
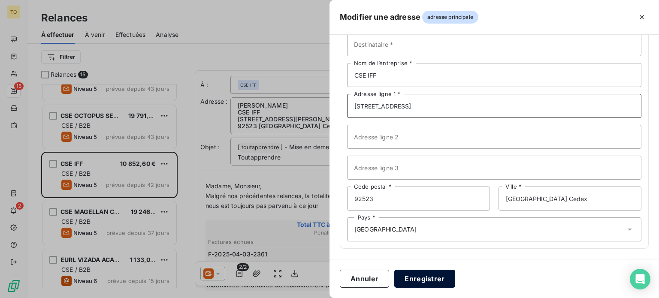
type input "61 Rue de Villiers"
click at [394, 279] on button "Enregistrer" at bounding box center [424, 279] width 61 height 18
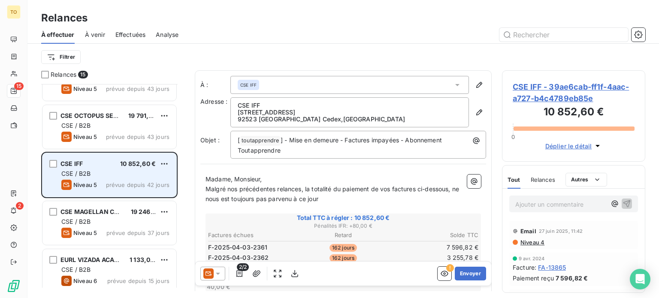
click at [143, 178] on div "CSE / B2B" at bounding box center [115, 173] width 108 height 9
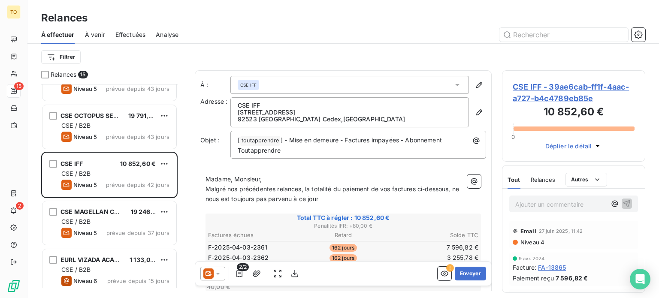
scroll to position [2, 0]
click at [527, 246] on span "Niveau 4" at bounding box center [531, 242] width 25 height 7
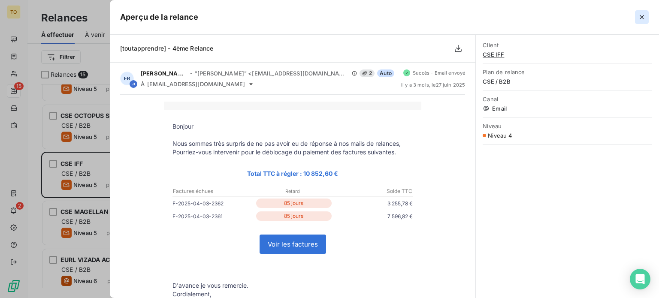
click at [639, 19] on icon "button" at bounding box center [641, 17] width 4 height 4
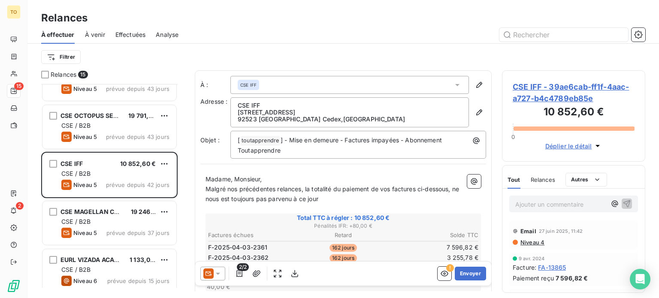
scroll to position [0, 0]
click at [144, 39] on span "Effectuées" at bounding box center [130, 34] width 30 height 9
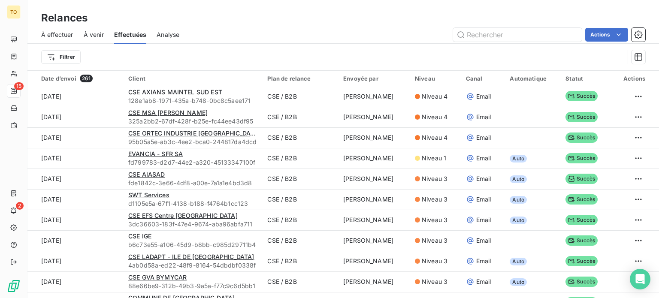
click at [73, 39] on span "À effectuer" at bounding box center [57, 34] width 32 height 9
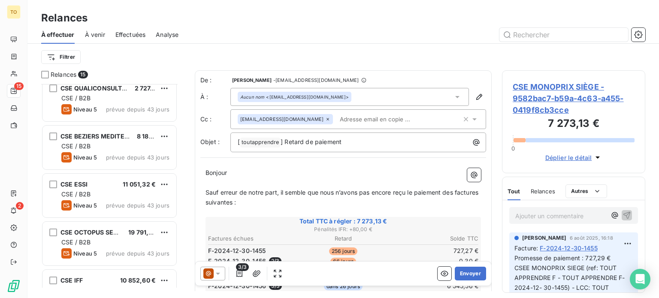
scroll to position [300, 0]
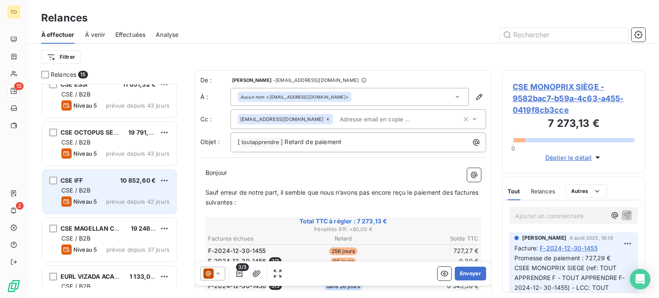
click at [129, 200] on div "CSE IFF 10 852,60 € CSE / B2B Niveau 5 prévue depuis 42 jours" at bounding box center [109, 192] width 134 height 44
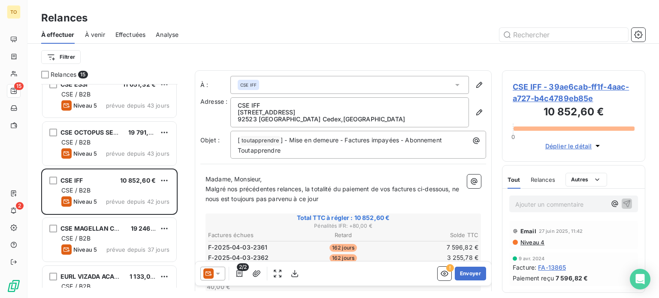
scroll to position [100, 0]
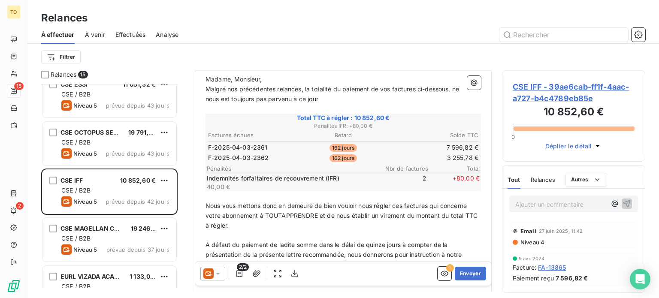
click at [222, 278] on icon at bounding box center [218, 273] width 9 height 9
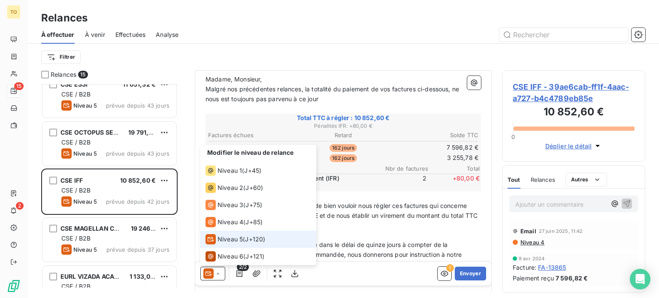
scroll to position [4, 0]
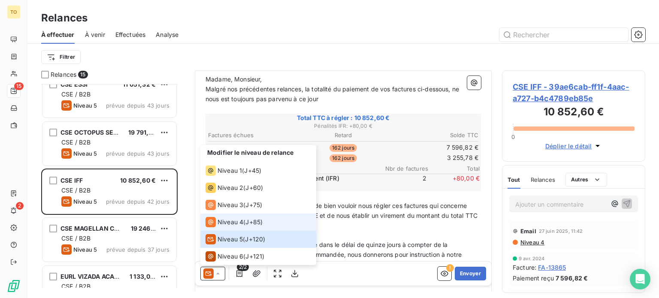
click at [243, 226] on span "Niveau 4" at bounding box center [230, 222] width 26 height 9
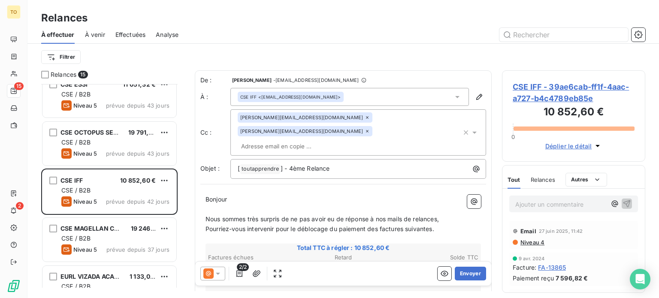
click at [314, 100] on div "CSE IFF <ce.iff.france@iff.com>" at bounding box center [290, 97] width 101 height 6
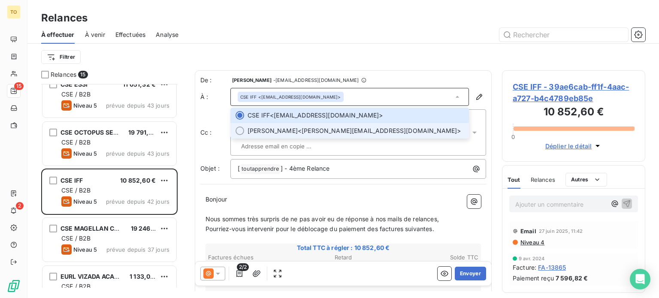
click at [298, 135] on span "Claudine ADRASSE" at bounding box center [272, 131] width 50 height 9
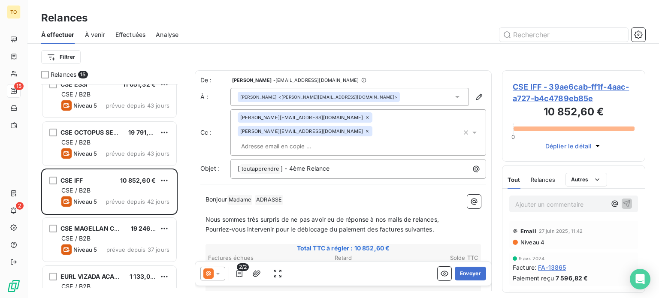
click at [365, 120] on icon at bounding box center [367, 117] width 5 height 5
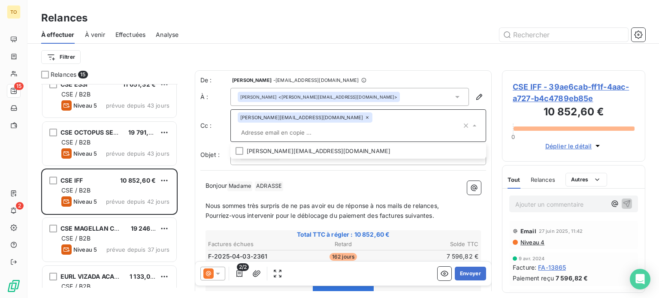
paste input "ce.iff.france@iff.com"
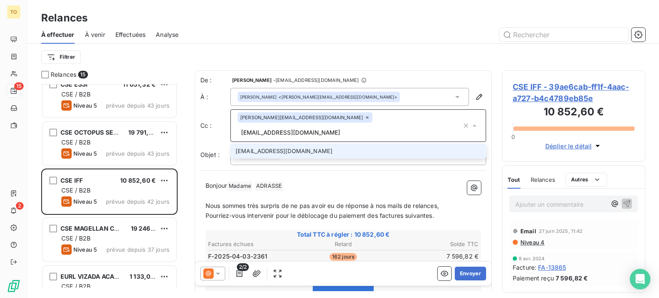
type input "ce.iff.france@iff.com"
click at [303, 159] on li "ce.iff.france@iff.com" at bounding box center [358, 151] width 256 height 15
type input "compta@toutapprendre.com"
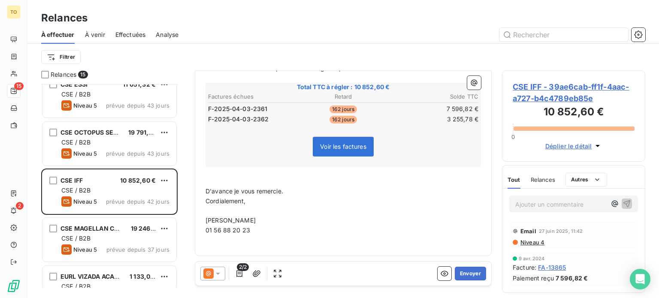
scroll to position [234, 0]
click at [458, 280] on button "Envoyer" at bounding box center [470, 274] width 31 height 14
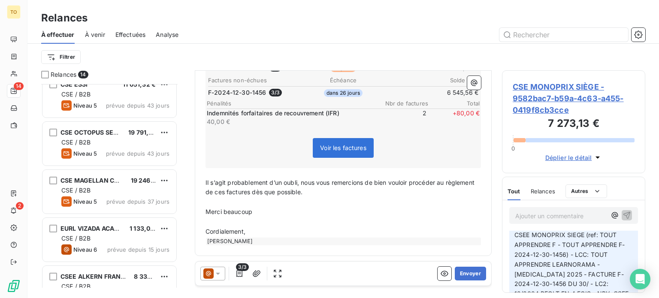
scroll to position [100, 0]
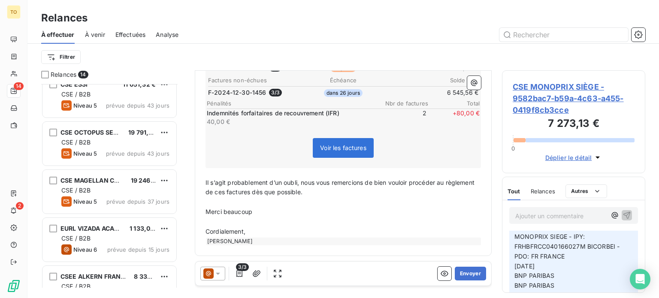
drag, startPoint x: 651, startPoint y: 218, endPoint x: 655, endPoint y: 246, distance: 28.6
click at [655, 246] on div "Relances 14 CSE BEZIERS MEDITERRANEE HABITAT 8 188,50 € CSE / B2B Niveau 5 prév…" at bounding box center [342, 184] width 631 height 228
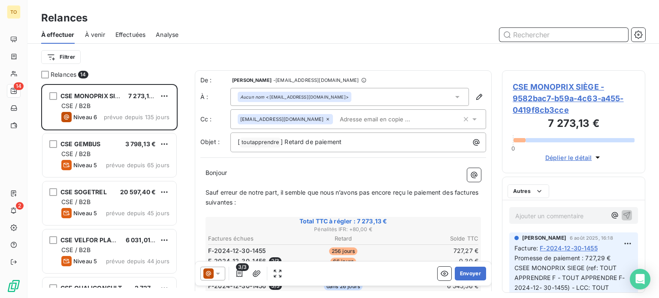
scroll to position [7, 7]
